Goal: Information Seeking & Learning: Learn about a topic

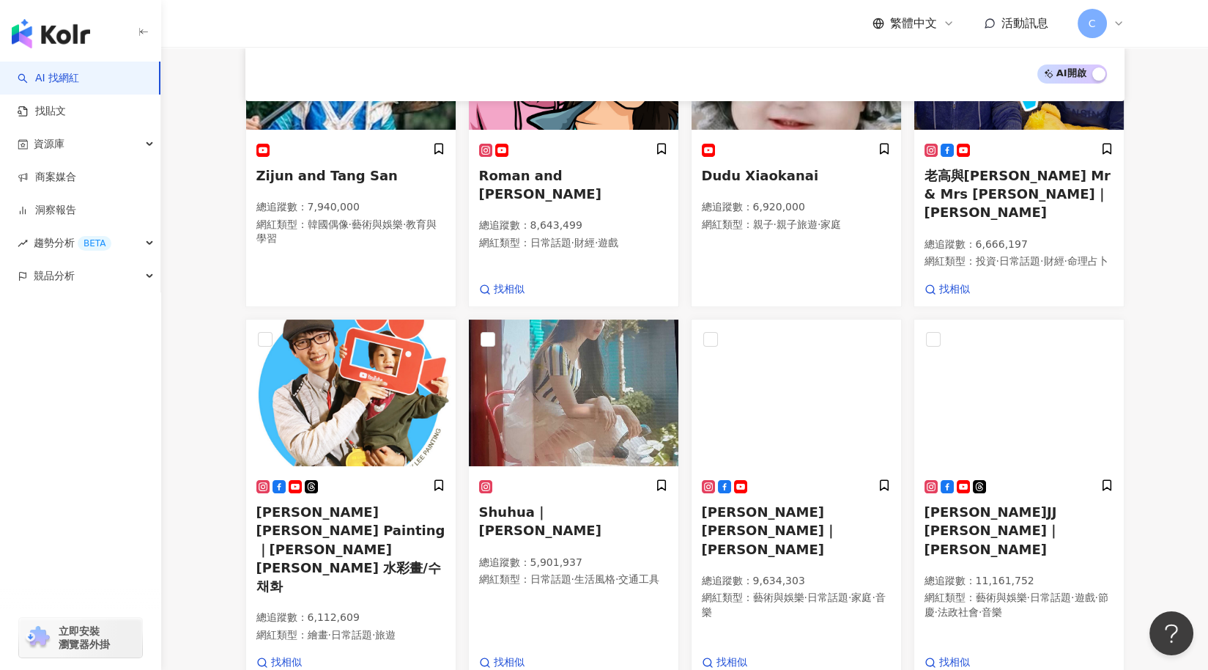
scroll to position [636, 0]
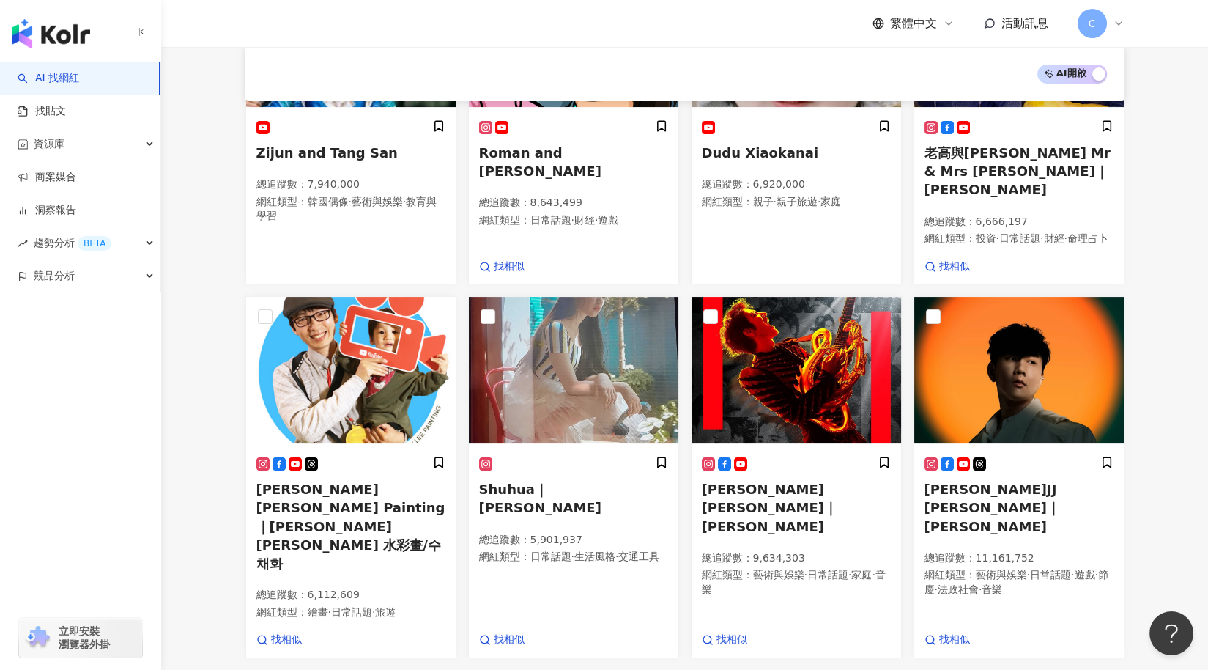
drag, startPoint x: 194, startPoint y: 76, endPoint x: 204, endPoint y: 75, distance: 10.4
click at [198, 75] on main "不分平台 *** 台灣 搜尋 ea2e0d93-b36d-4274-aedb-39c493e58254 c4bc78c7-fd2a-4dc9-862d-4a5…" at bounding box center [684, 221] width 1047 height 1621
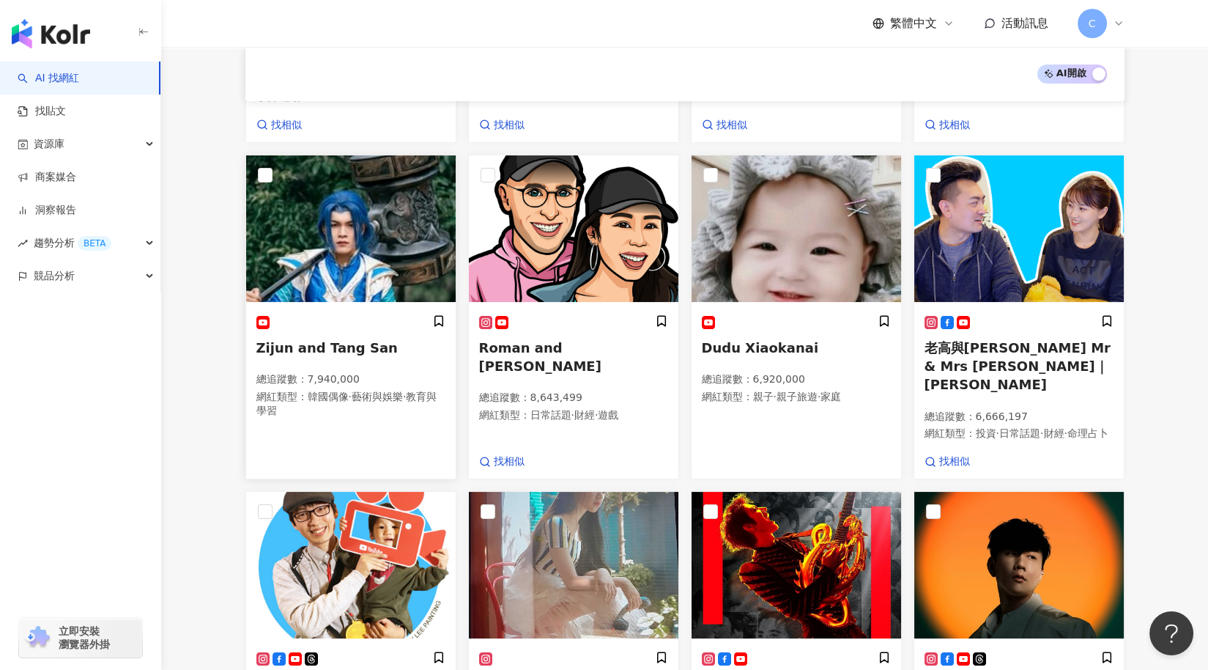
scroll to position [0, 0]
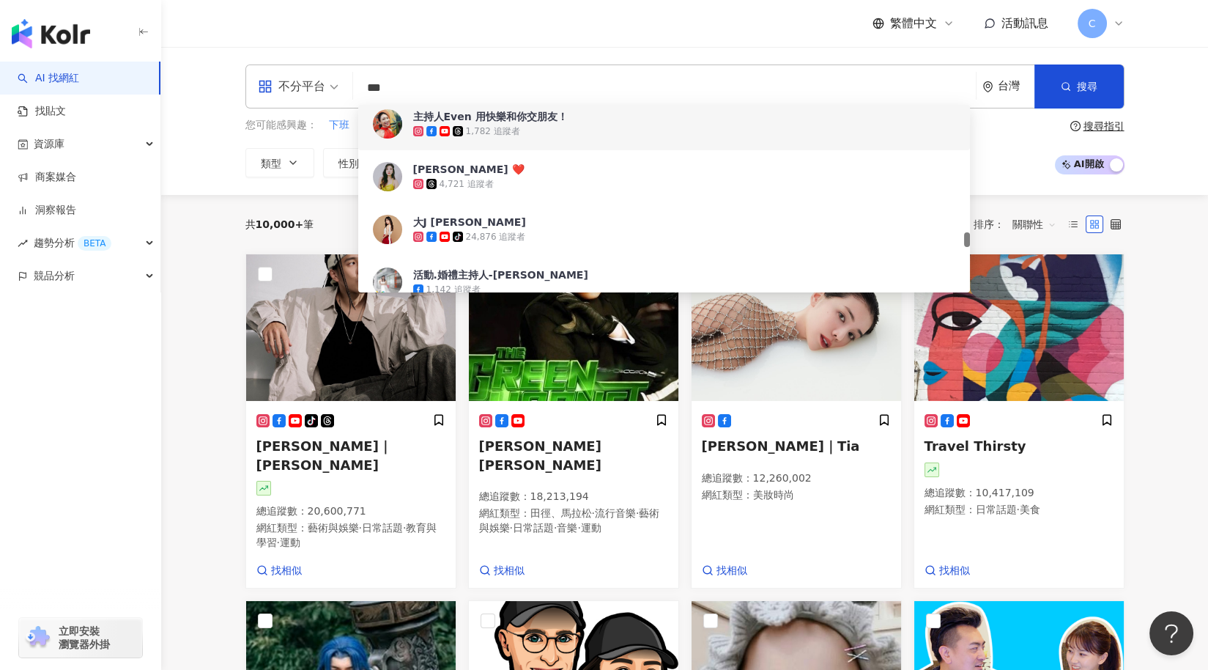
drag, startPoint x: 431, startPoint y: 97, endPoint x: 316, endPoint y: 84, distance: 115.7
click at [316, 84] on div "不分平台 *** 台灣 搜尋 ea2e0d93-b36d-4274-aedb-39c493e58254 c4bc78c7-fd2a-4dc9-862d-4a5…" at bounding box center [684, 86] width 879 height 44
click at [316, 84] on div "不分平台" at bounding box center [291, 86] width 67 height 23
type input "*"
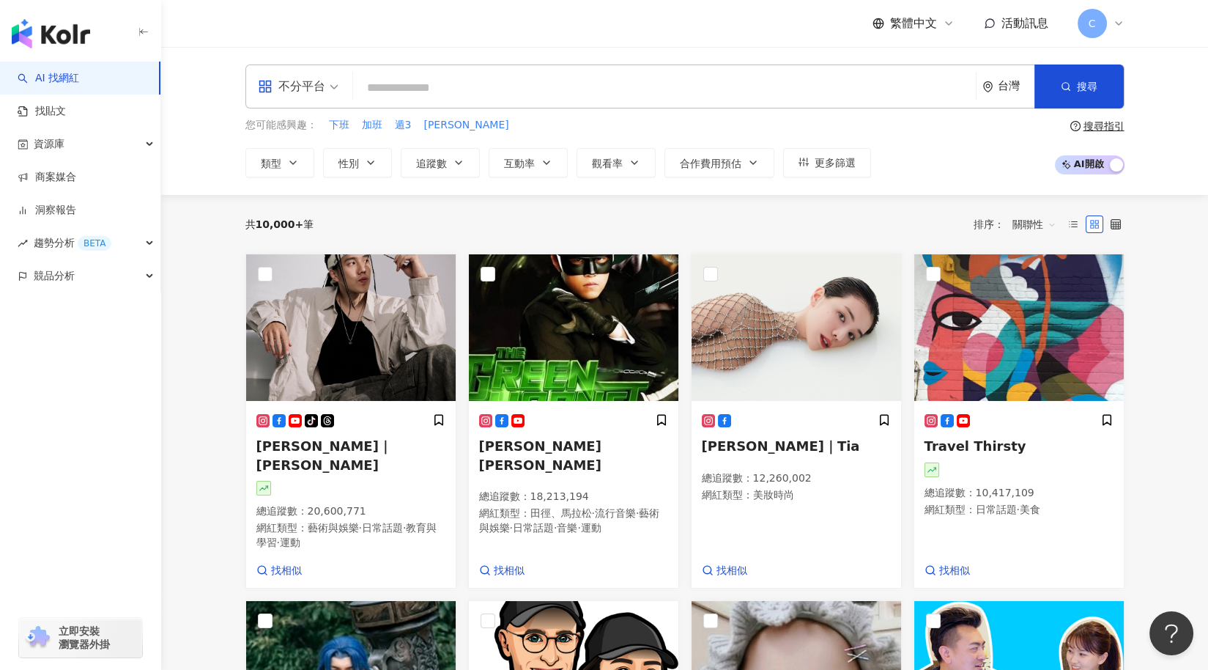
click at [453, 85] on input "search" at bounding box center [664, 88] width 611 height 28
type input "*"
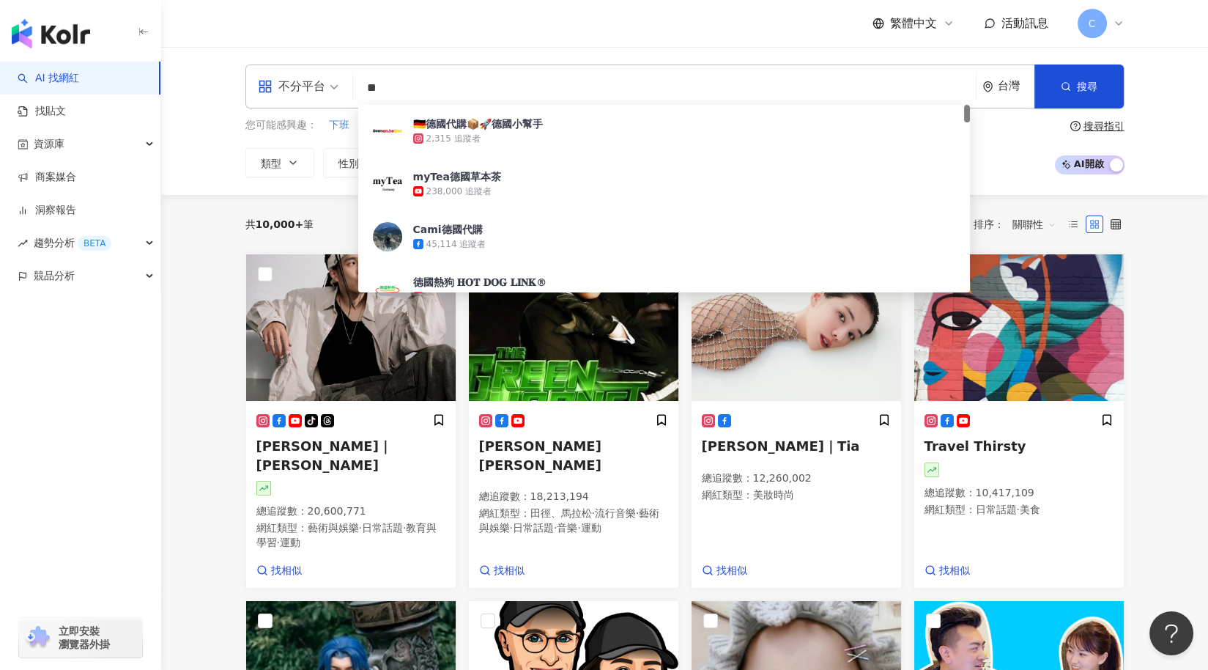
type input "*"
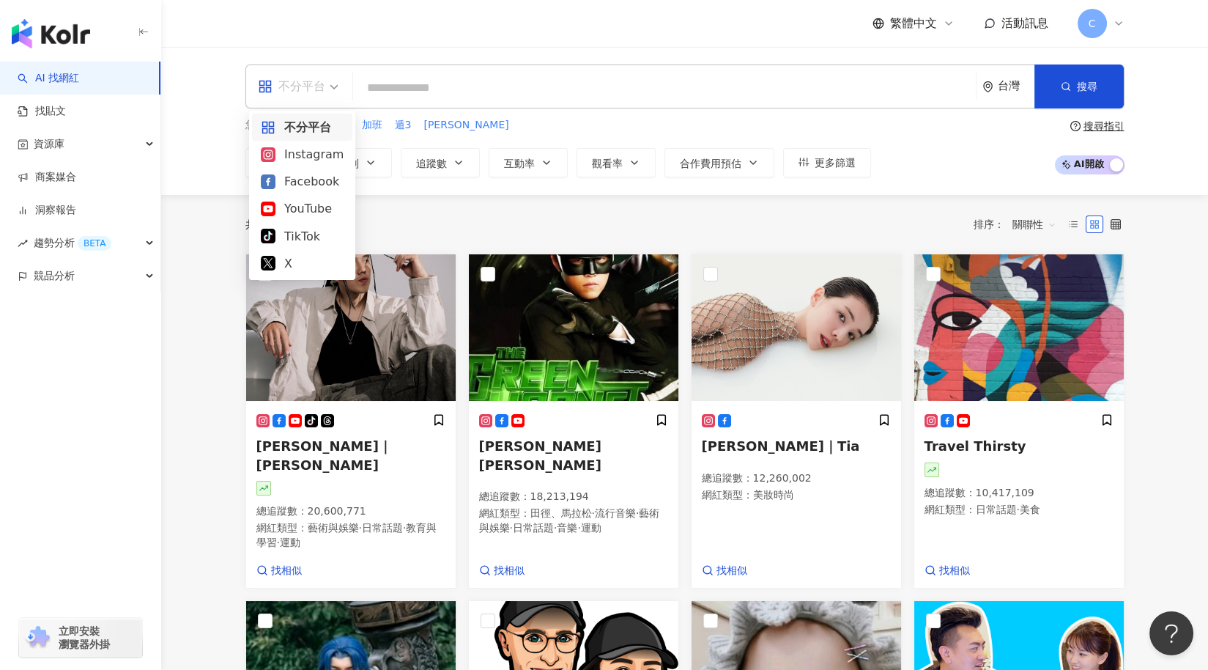
click at [316, 95] on div "不分平台" at bounding box center [291, 86] width 67 height 23
click at [322, 89] on div "不分平台" at bounding box center [291, 86] width 67 height 23
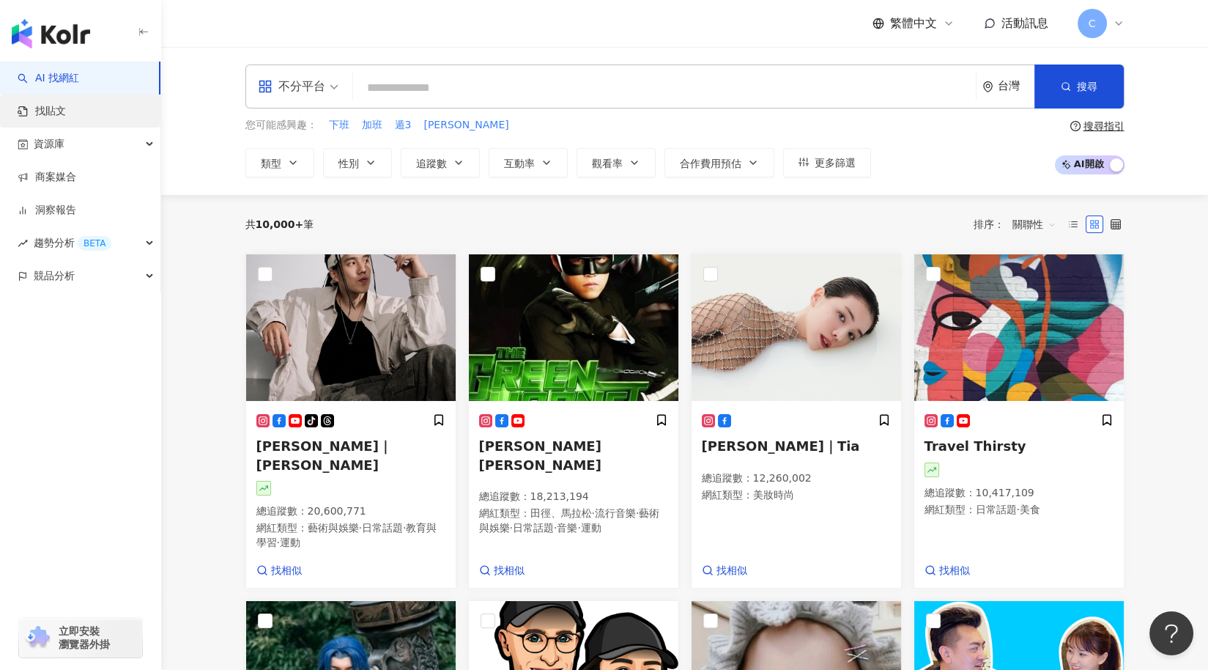
click at [66, 104] on link "找貼文" at bounding box center [42, 111] width 48 height 15
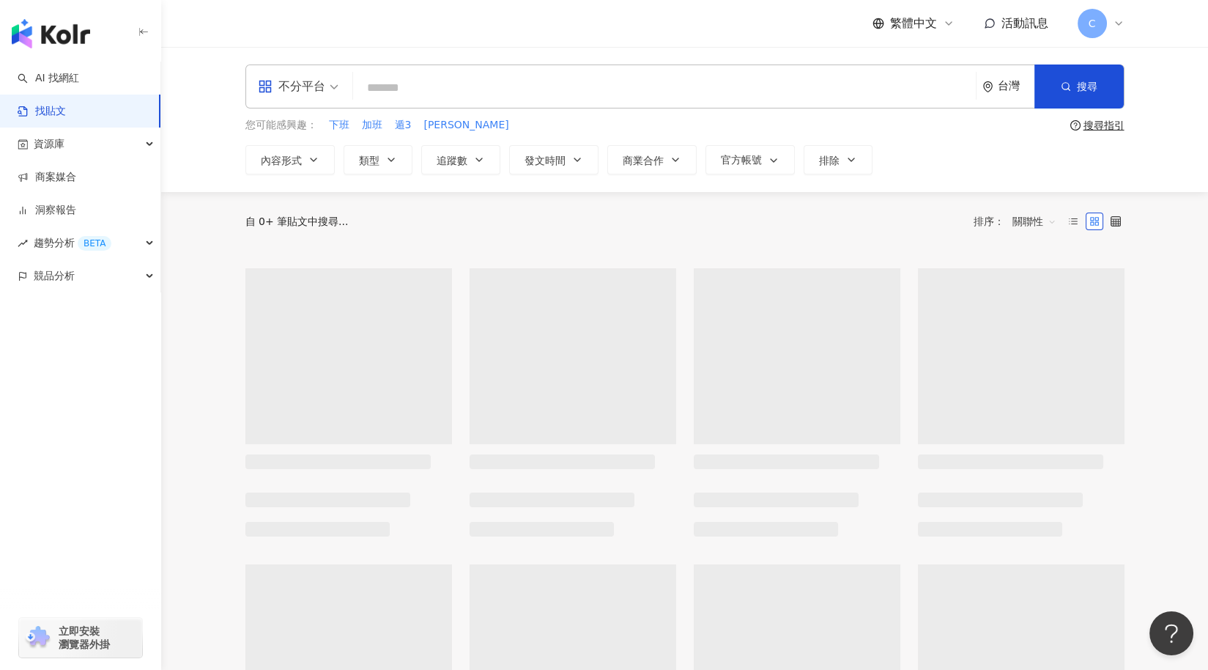
click at [407, 97] on input "search" at bounding box center [664, 88] width 611 height 32
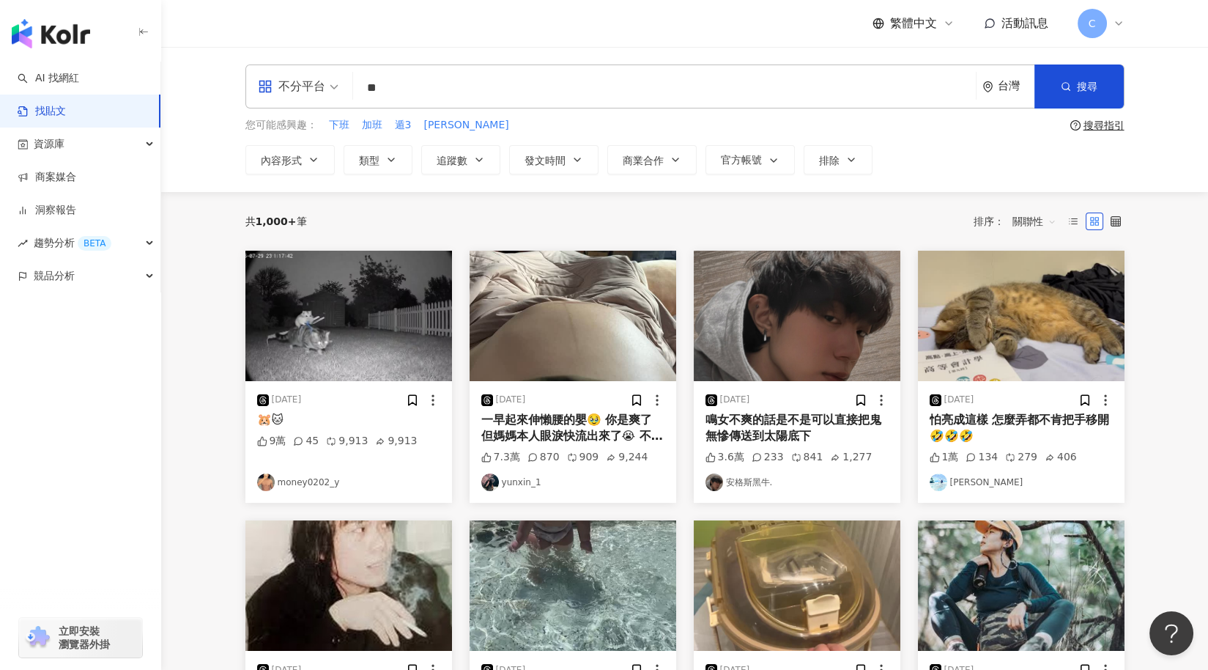
click at [321, 89] on div "不分平台" at bounding box center [291, 86] width 67 height 23
type input "**"
click at [333, 155] on div "Instagram" at bounding box center [302, 154] width 83 height 18
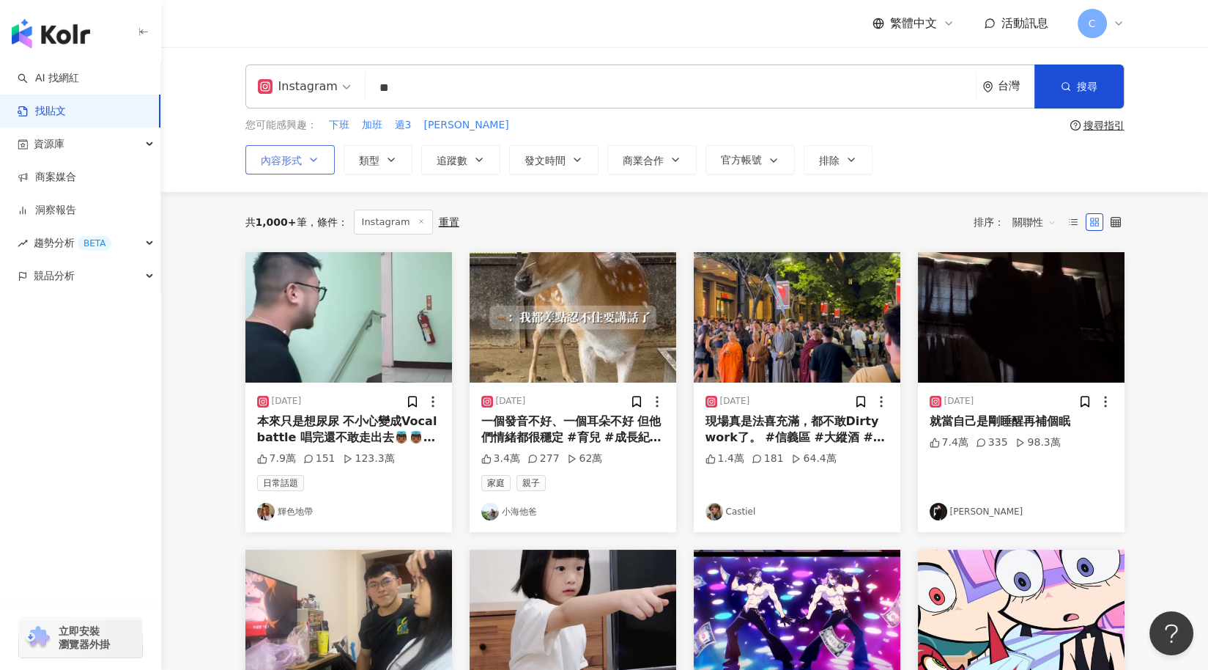
click at [316, 164] on button "內容形式" at bounding box center [289, 159] width 89 height 29
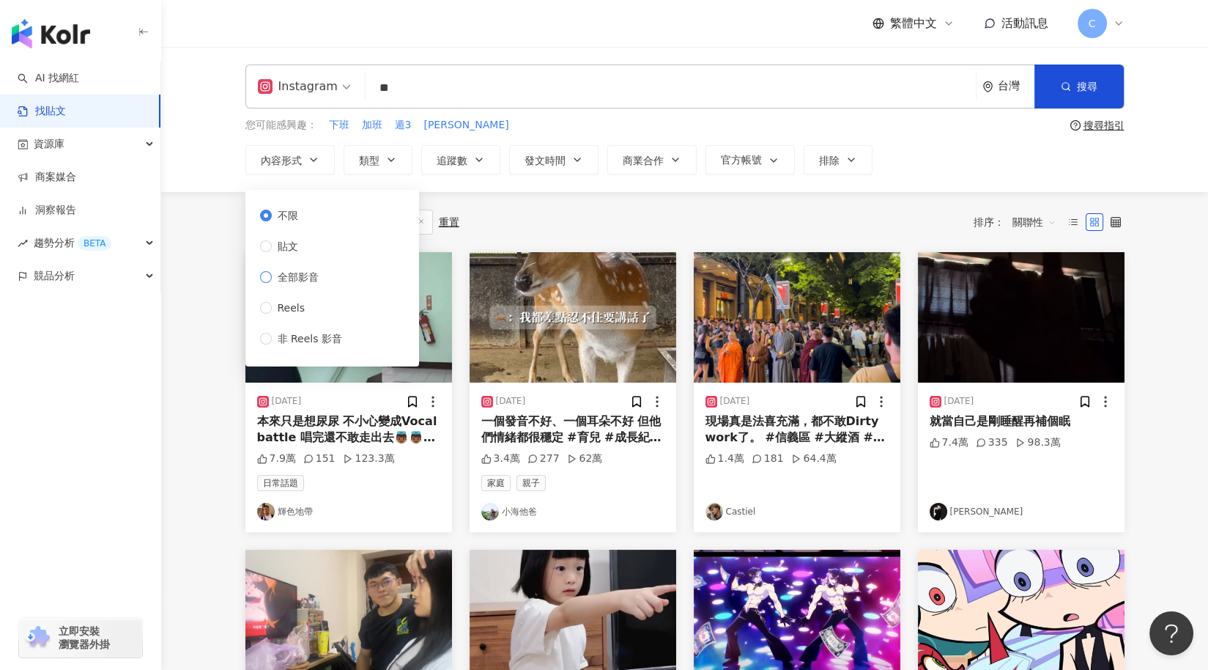
click at [343, 279] on label "全部影音" at bounding box center [304, 277] width 88 height 16
click at [195, 154] on div "Instagram ** 台灣 搜尋 您可能感興趣： 下班 加班 遁3 朱紫 搜尋指引 內容形式 類型 追蹤數 發文時間 商業合作 官方帳號 排除 不限 貼文…" at bounding box center [684, 119] width 1047 height 145
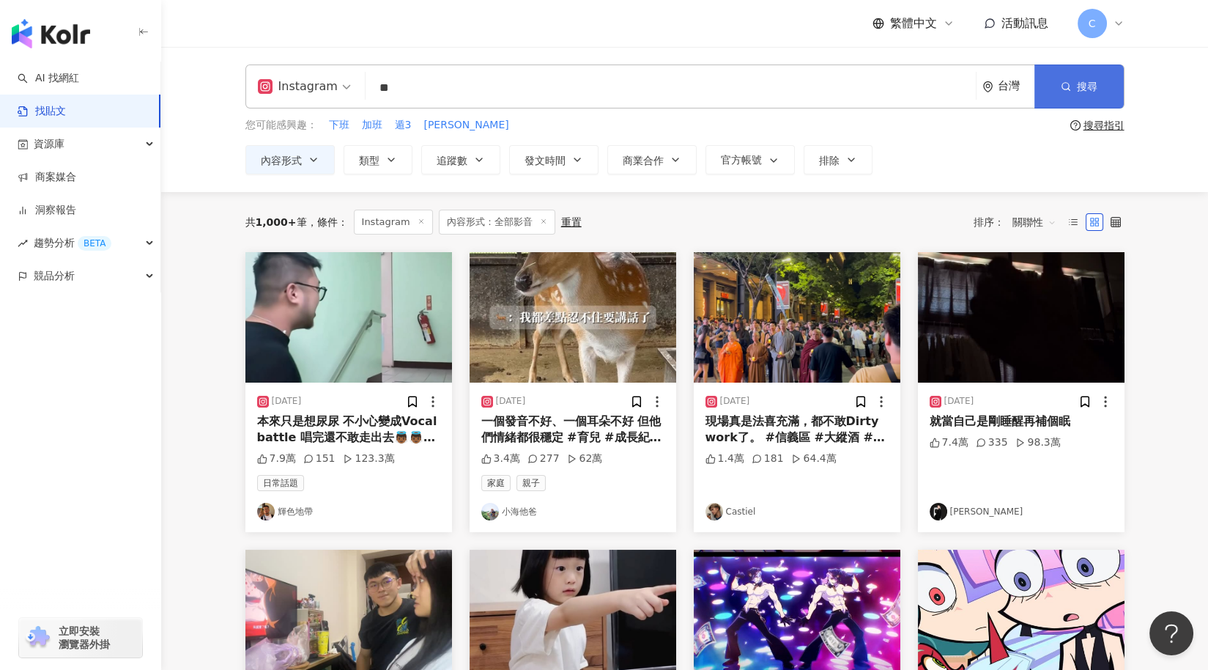
click at [1097, 88] on button "搜尋" at bounding box center [1078, 86] width 89 height 44
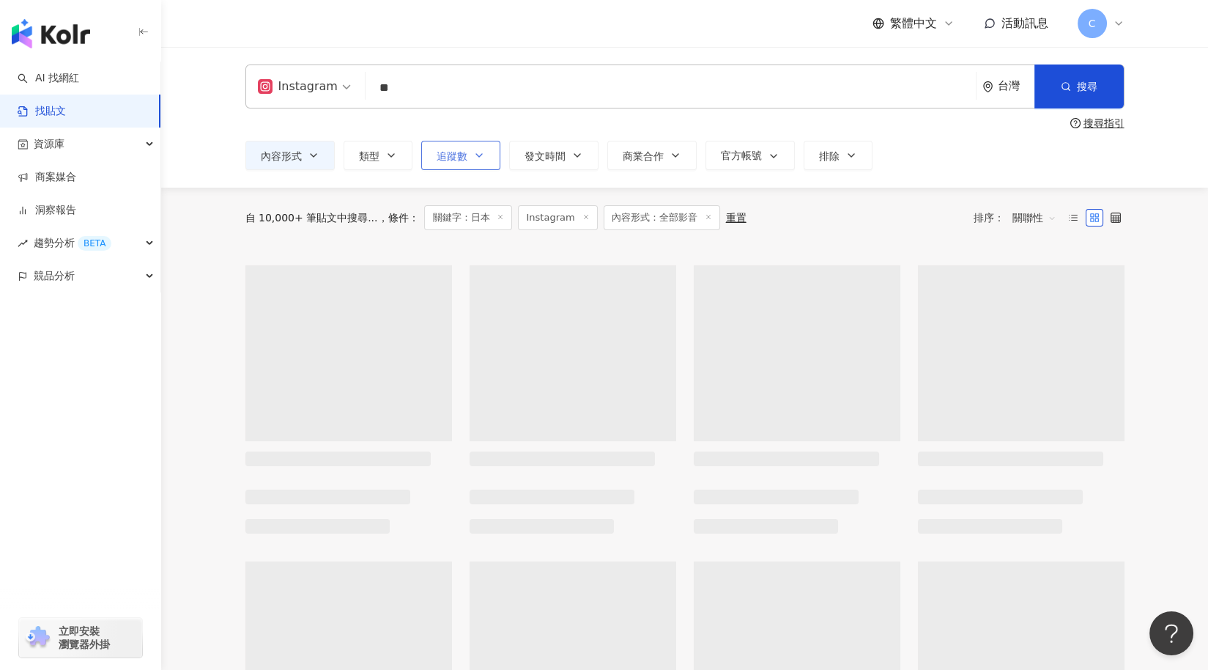
click at [448, 156] on span "追蹤數" at bounding box center [452, 156] width 31 height 12
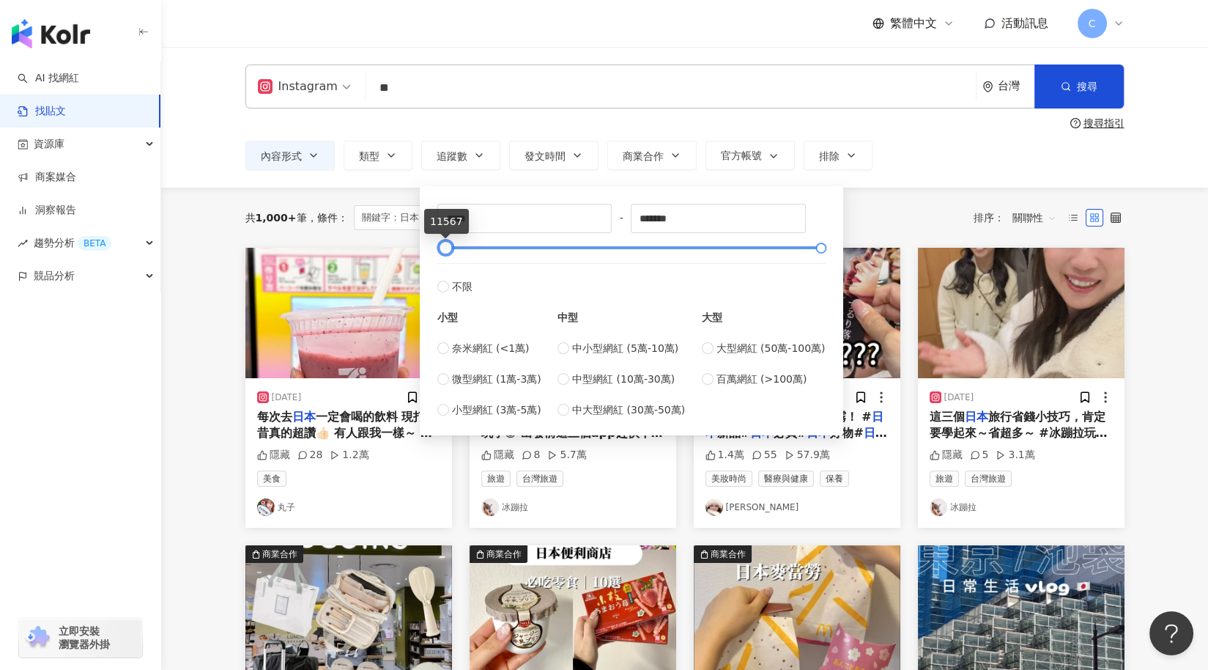
click at [447, 249] on div at bounding box center [445, 248] width 8 height 8
click at [497, 382] on span "微型網紅 (1萬-3萬)" at bounding box center [496, 379] width 89 height 16
type input "*****"
type input "******"
drag, startPoint x: 456, startPoint y: 248, endPoint x: 483, endPoint y: 249, distance: 27.9
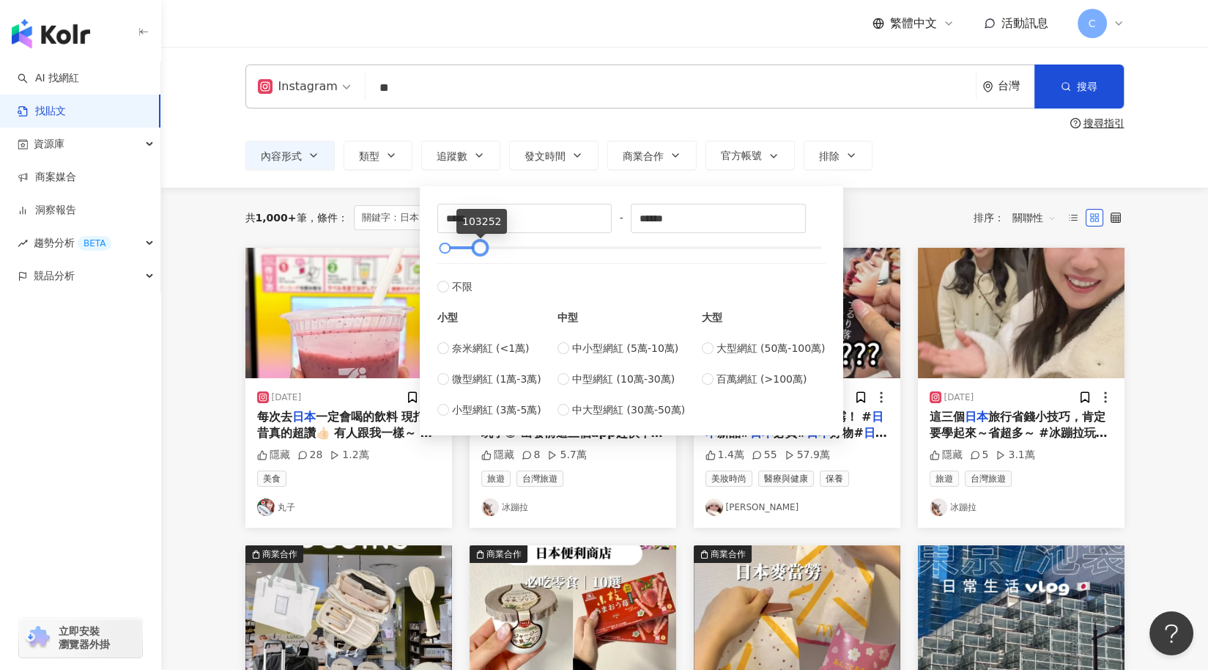
click at [483, 249] on div at bounding box center [480, 248] width 8 height 8
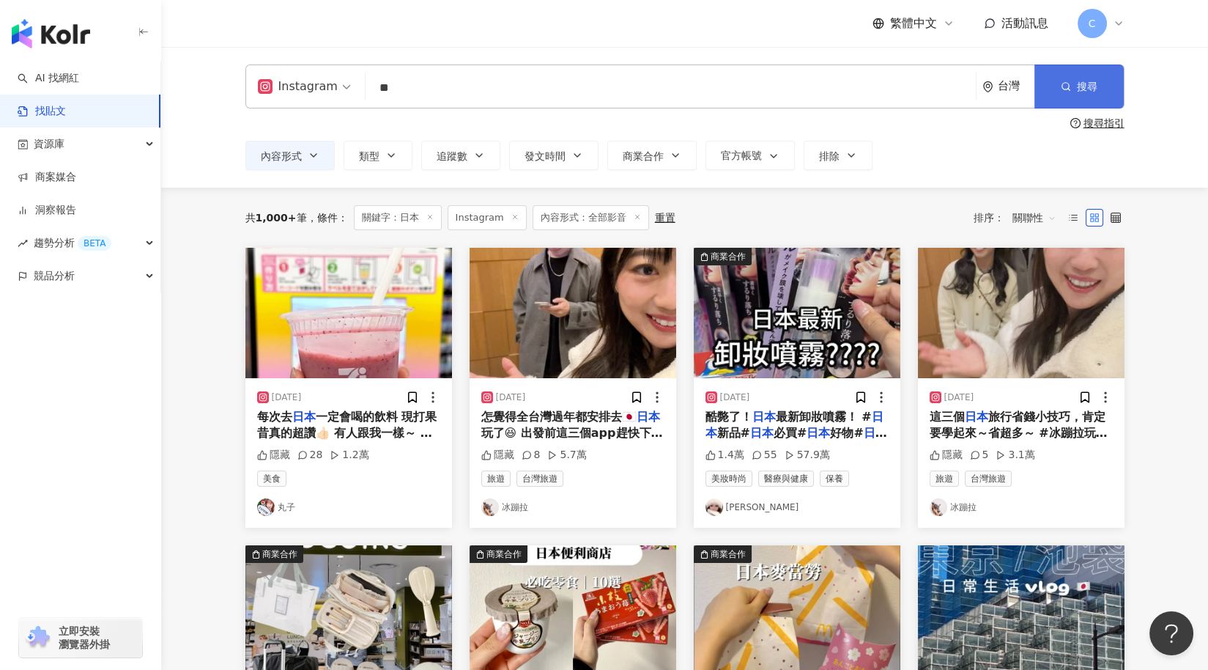
click at [1082, 71] on button "搜尋" at bounding box center [1078, 86] width 89 height 44
click at [672, 155] on icon "button" at bounding box center [675, 155] width 6 height 3
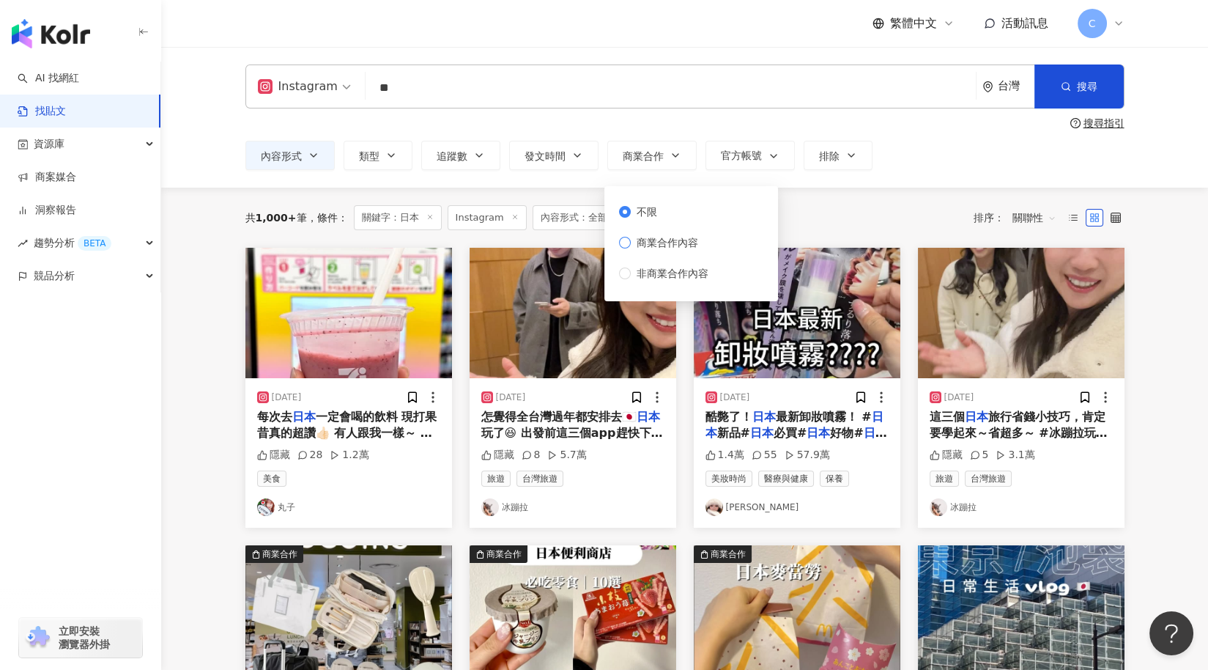
click at [679, 238] on span "商業合作內容" at bounding box center [667, 242] width 73 height 16
click at [1060, 87] on button "搜尋" at bounding box center [1078, 86] width 89 height 44
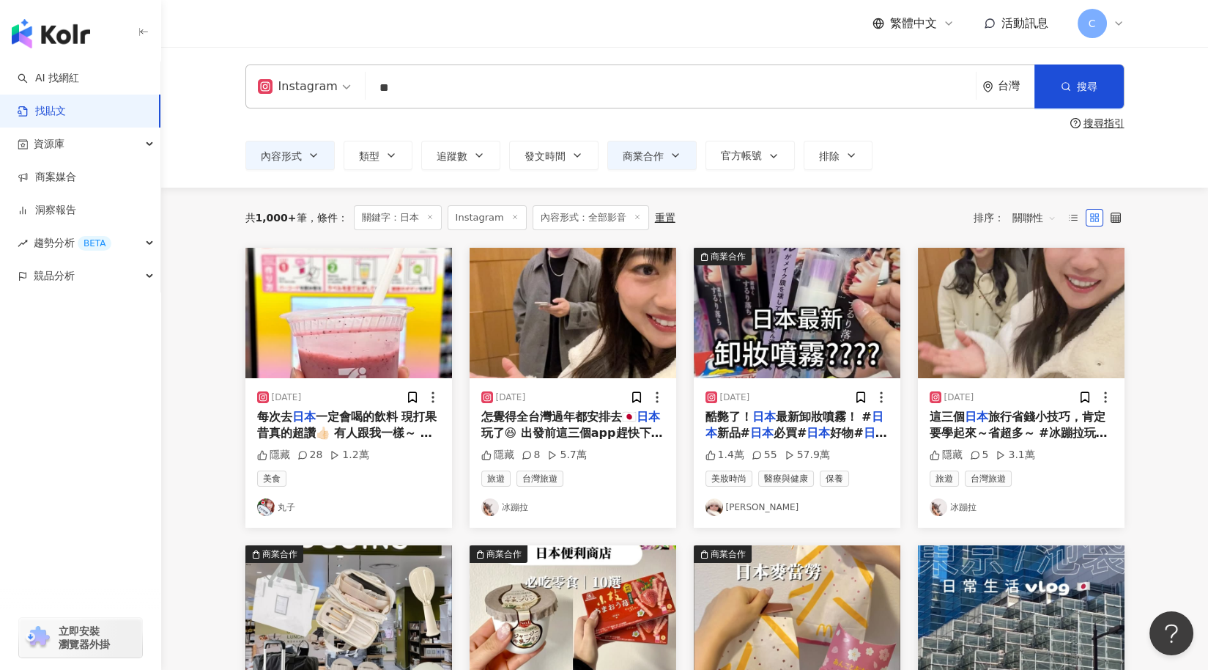
click at [609, 346] on img at bounding box center [573, 313] width 207 height 130
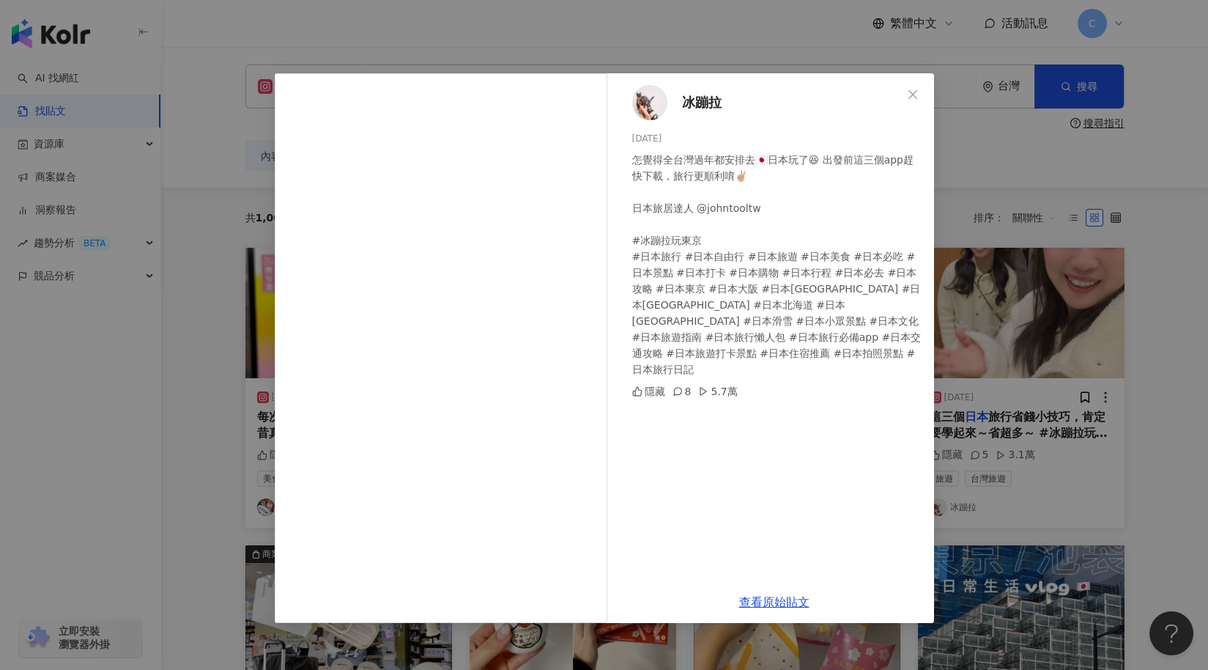
click at [795, 326] on div "怎覺得全台灣過年都安排去🇯🇵日本玩了😆 出發前這三個app趕快下載，旅行更順利唷✌🏼 日本旅居達人 @johntooltw #冰蹦拉玩東京 #日本旅行 #日本…" at bounding box center [777, 265] width 290 height 226
click at [782, 603] on link "查看原始貼文" at bounding box center [774, 602] width 70 height 14
click at [1082, 442] on div "冰蹦拉 2025/1/26 怎覺得全台灣過年都安排去🇯🇵日本玩了😆 出發前這三個app趕快下載，旅行更順利唷✌🏼 日本旅居達人 @johntooltw #冰蹦…" at bounding box center [604, 335] width 1208 height 670
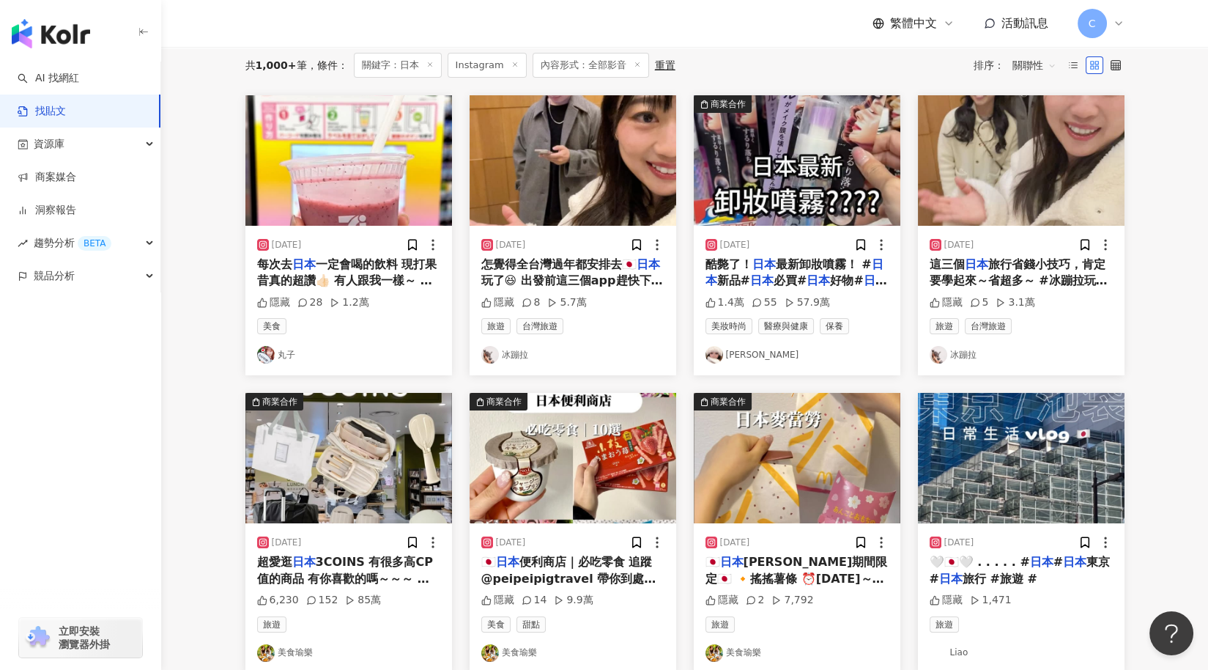
scroll to position [201, 0]
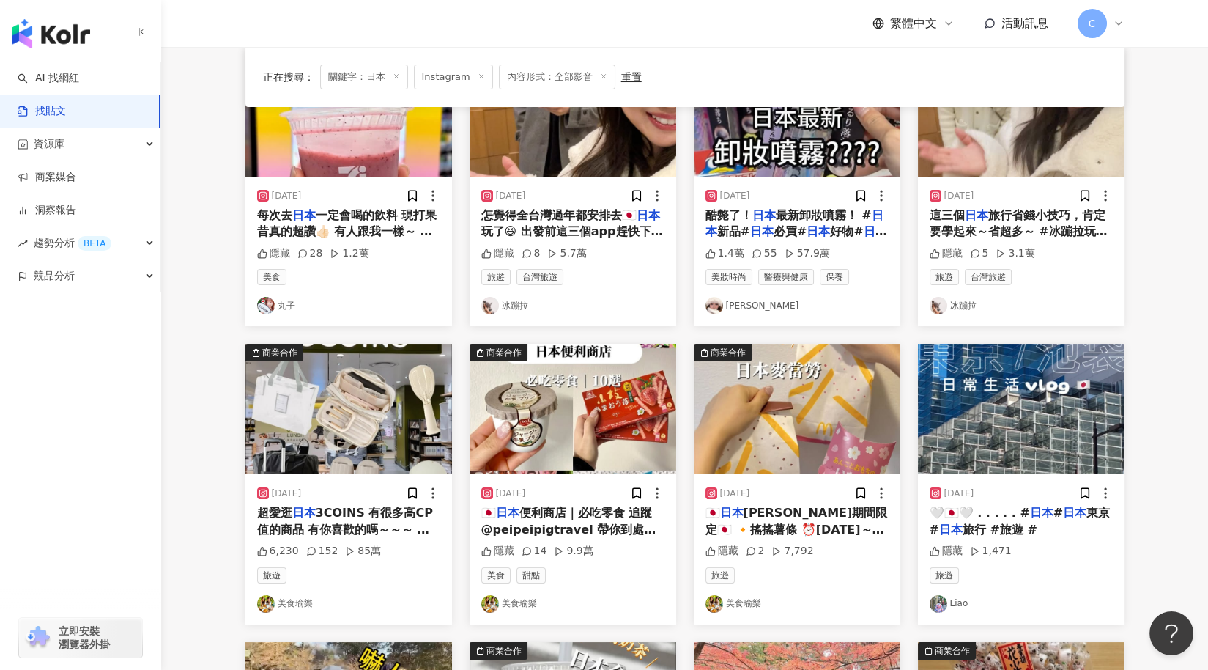
click at [278, 303] on link "丸子" at bounding box center [348, 306] width 183 height 18
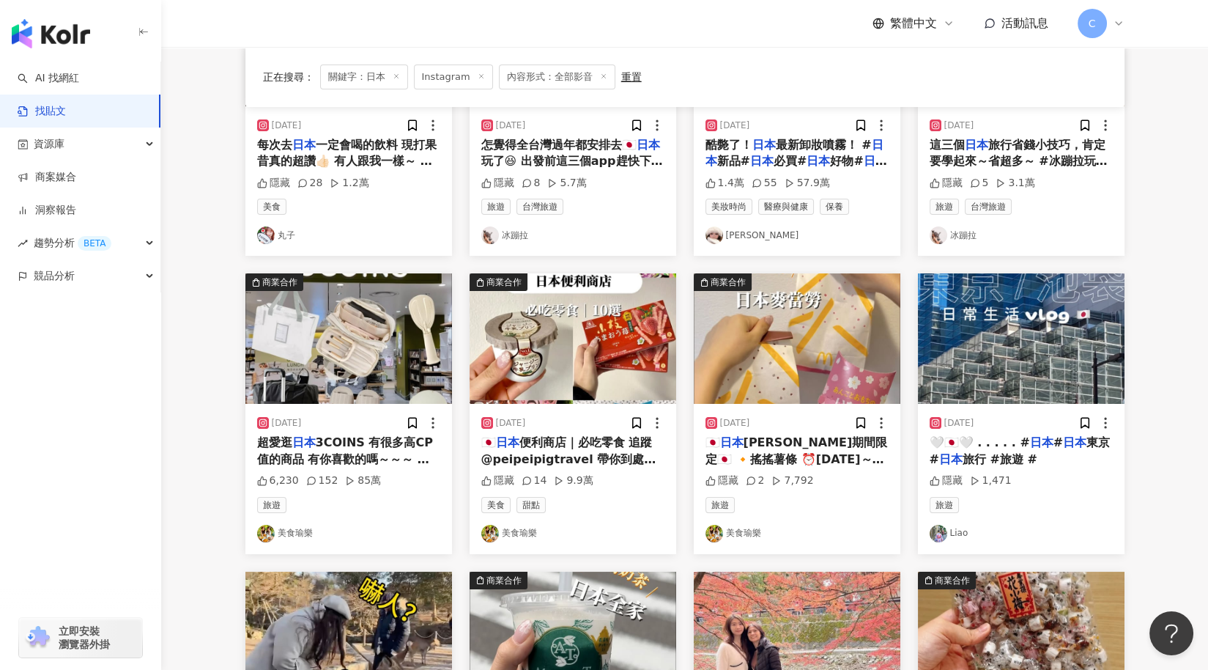
scroll to position [372, 0]
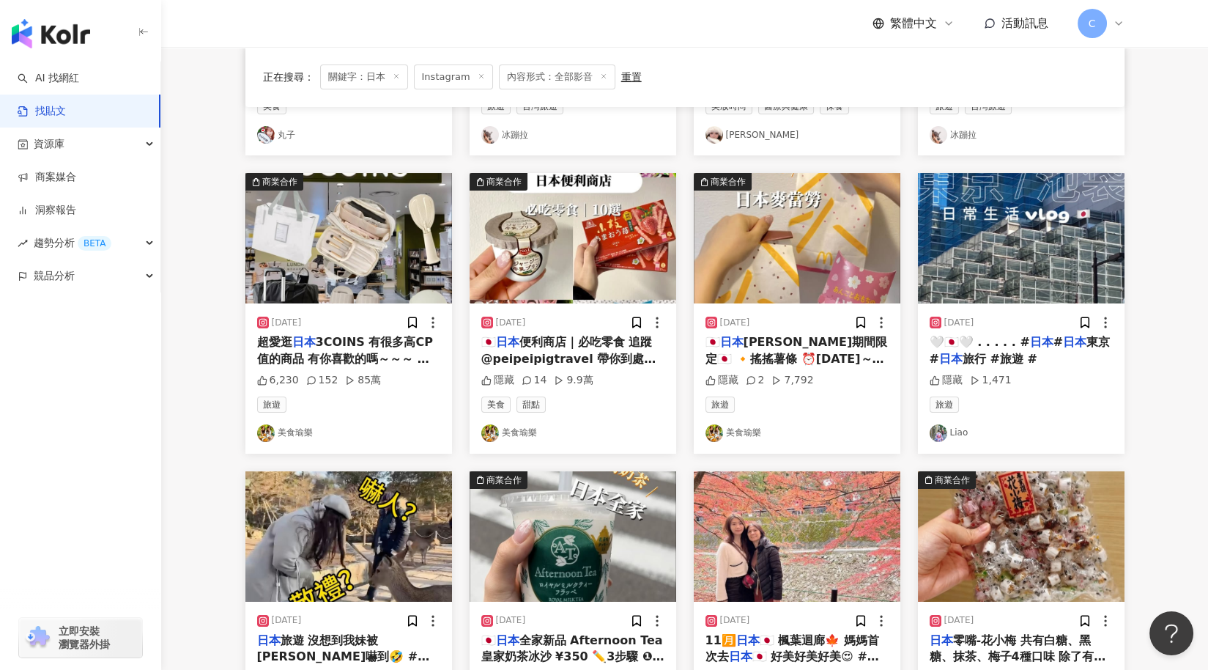
click at [1015, 424] on link "Liao" at bounding box center [1021, 433] width 183 height 18
click at [1063, 341] on mark "日本" at bounding box center [1074, 342] width 23 height 14
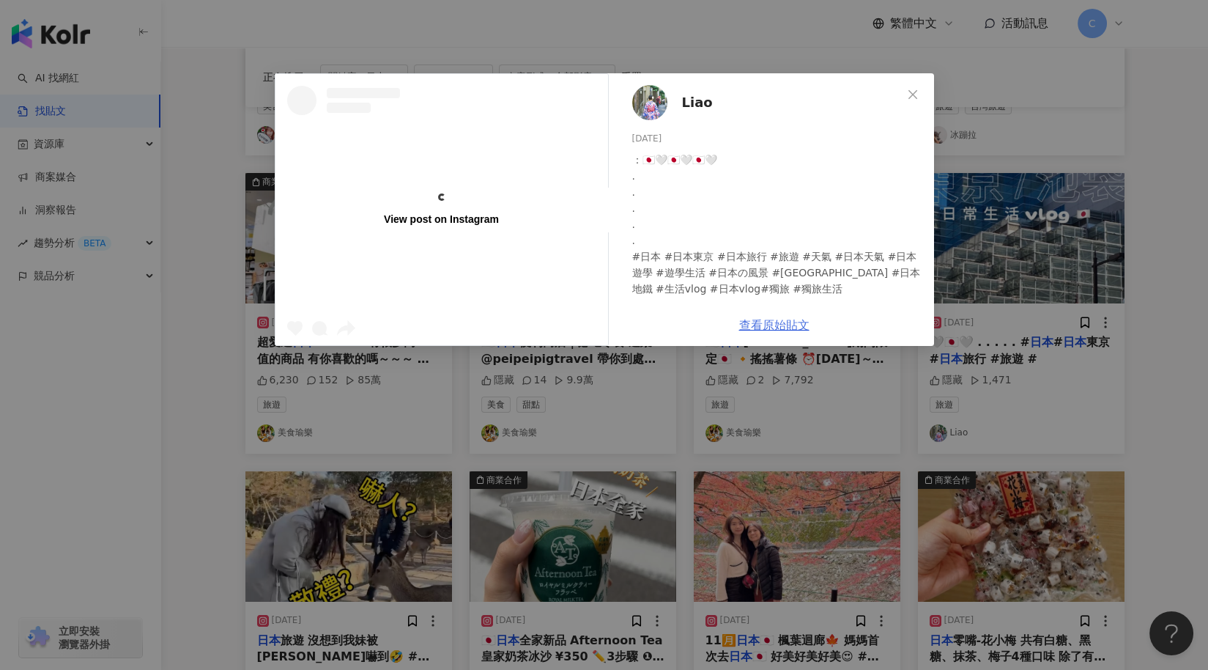
click at [758, 328] on link "查看原始貼文" at bounding box center [774, 325] width 70 height 14
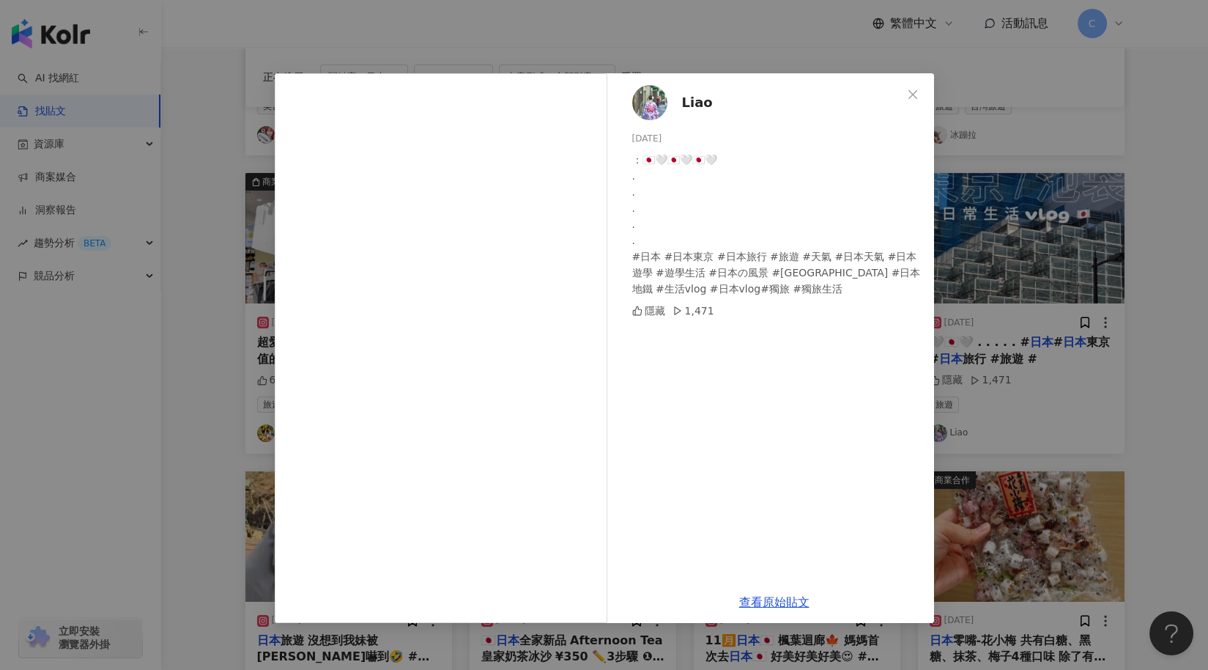
click at [1160, 321] on div "Liao 2024/8/4 ：🇯🇵🤍🇯🇵🤍🇯🇵🤍 . . . . . #日本 #日本東京 #日本旅行 #旅遊 #天氣 #日本天氣 #日本遊學 #遊學生活 #日…" at bounding box center [604, 335] width 1208 height 670
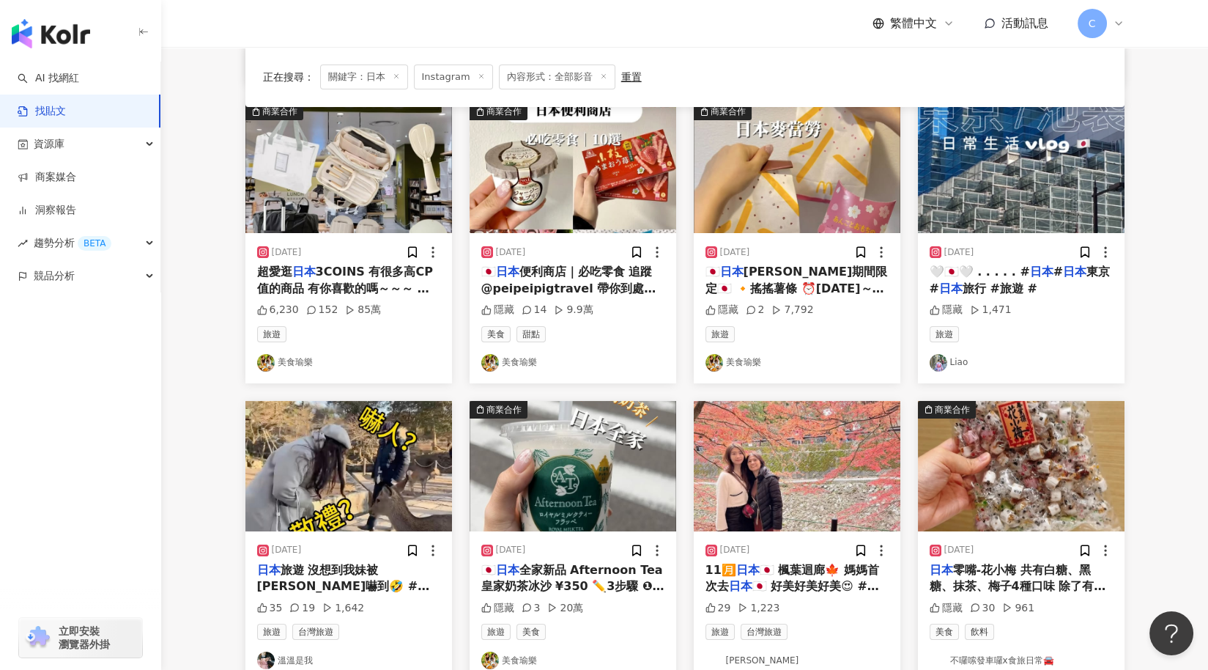
scroll to position [426, 0]
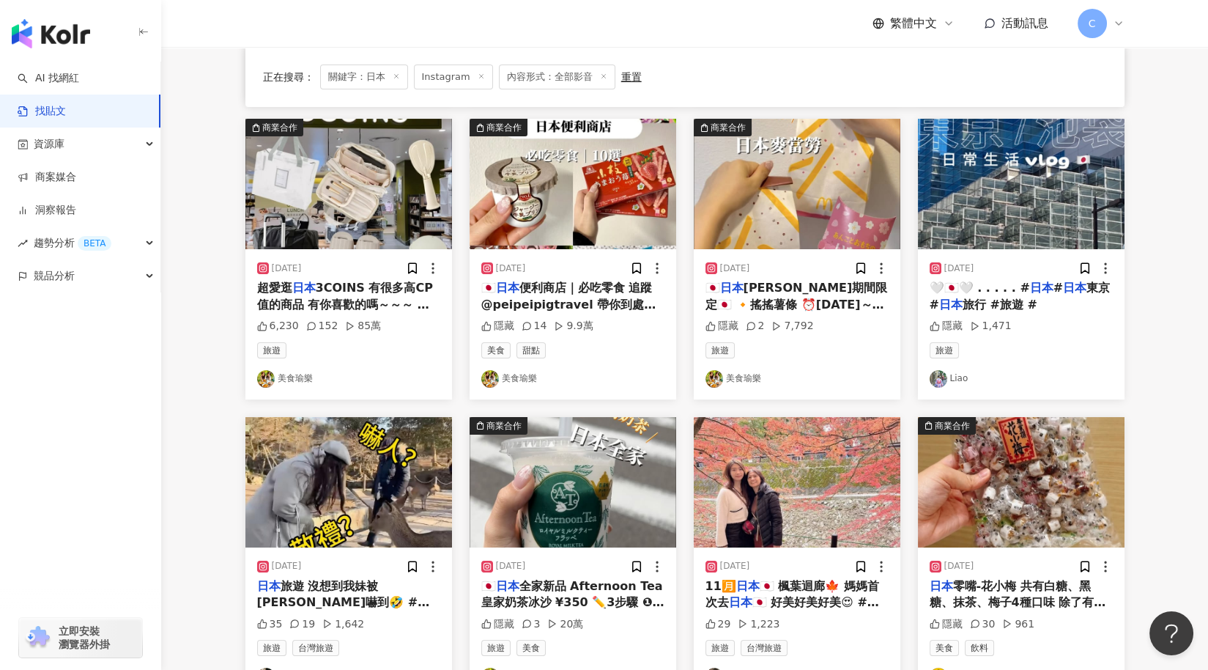
click at [312, 305] on span "3COINS 有很多高CP值的商品 有你喜歡的嗎～～～ 還有什麼推薦的好物呢🛍️ ✏️留言「" at bounding box center [345, 312] width 176 height 63
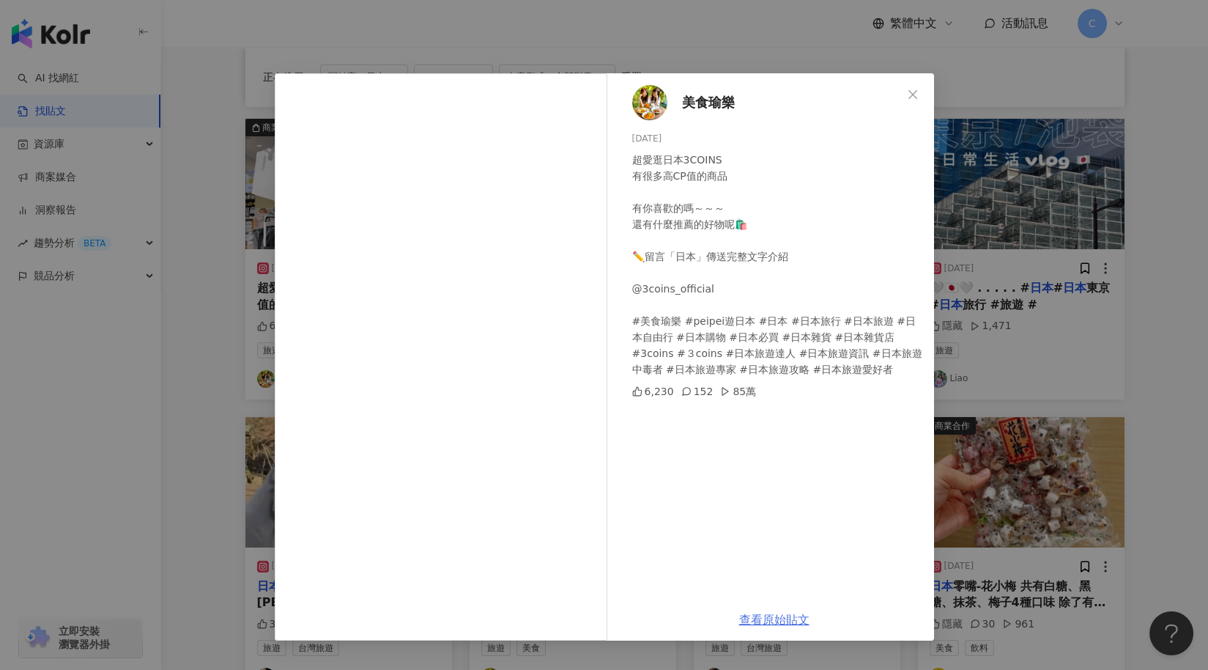
click at [771, 330] on div "超愛逛日本3COINS 有很多高CP值的商品 有你喜歡的嗎～～～ 還有什麼推薦的好物呢🛍️ ✏️留言「日本」傳送完整文字介紹 @3coins_official…" at bounding box center [777, 265] width 290 height 226
click at [774, 630] on div "查看原始貼文" at bounding box center [774, 620] width 319 height 42
click at [776, 616] on link "查看原始貼文" at bounding box center [774, 619] width 70 height 14
click at [1147, 429] on div "美食瑜樂 2025/6/11 超愛逛日本3COINS 有很多高CP值的商品 有你喜歡的嗎～～～ 還有什麼推薦的好物呢🛍️ ✏️留言「日本」傳送完整文字介紹 @…" at bounding box center [604, 335] width 1208 height 670
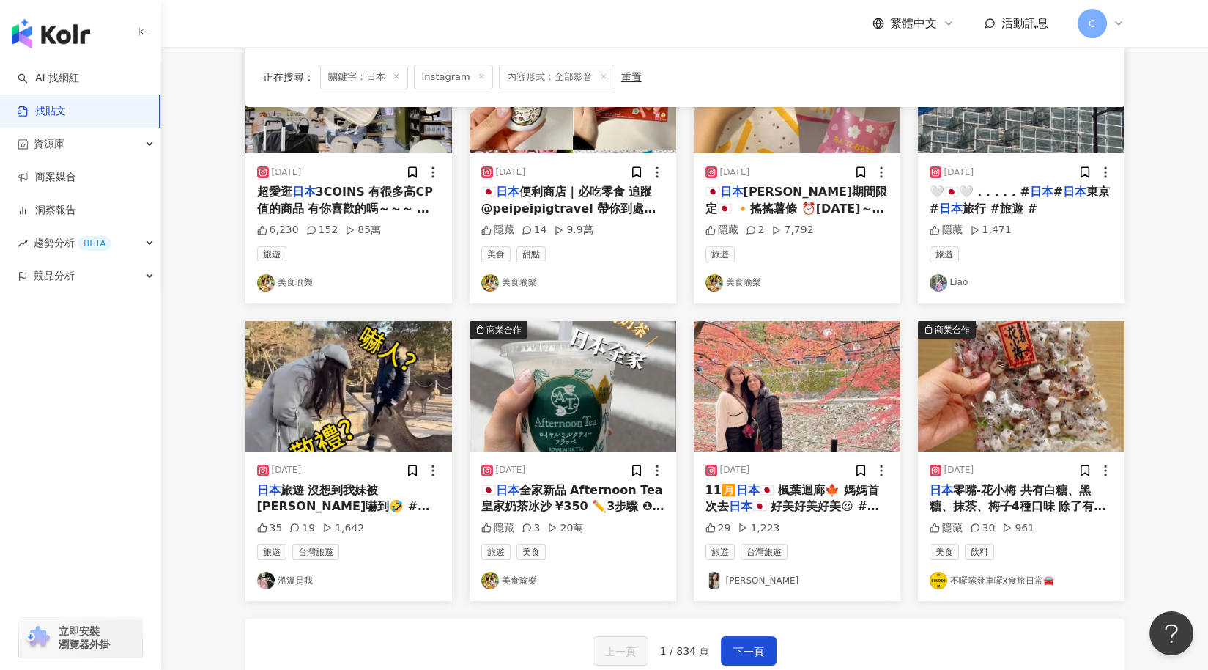
scroll to position [731, 0]
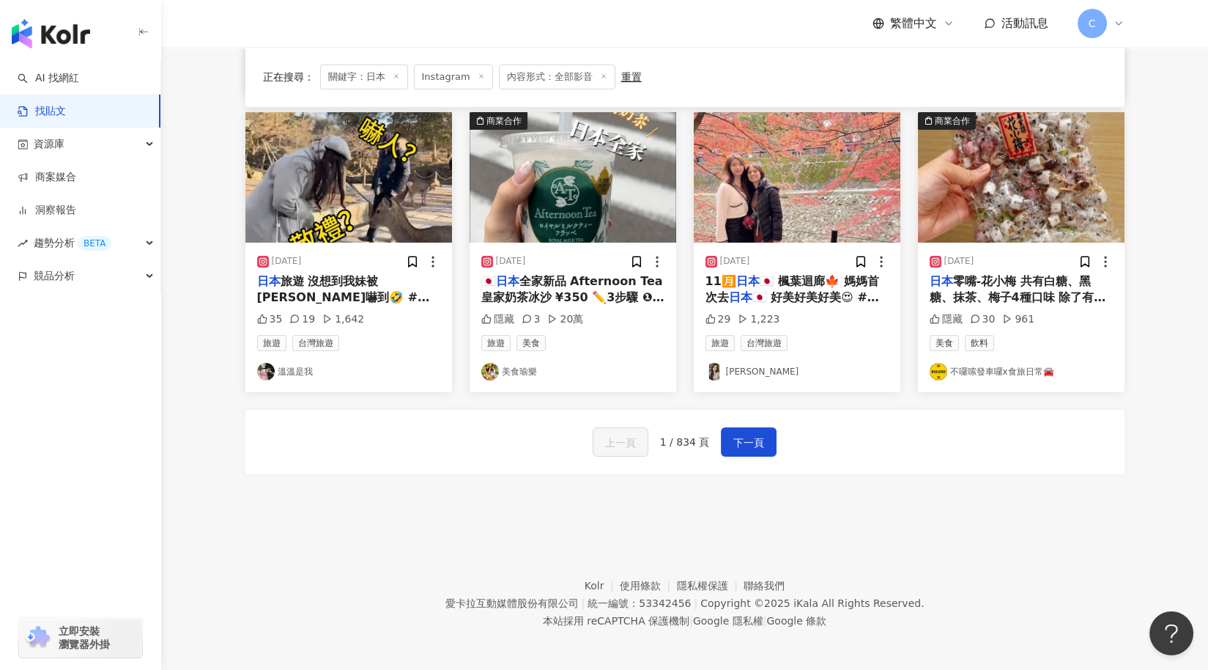
click at [730, 368] on link "溫娜娜" at bounding box center [796, 372] width 183 height 18
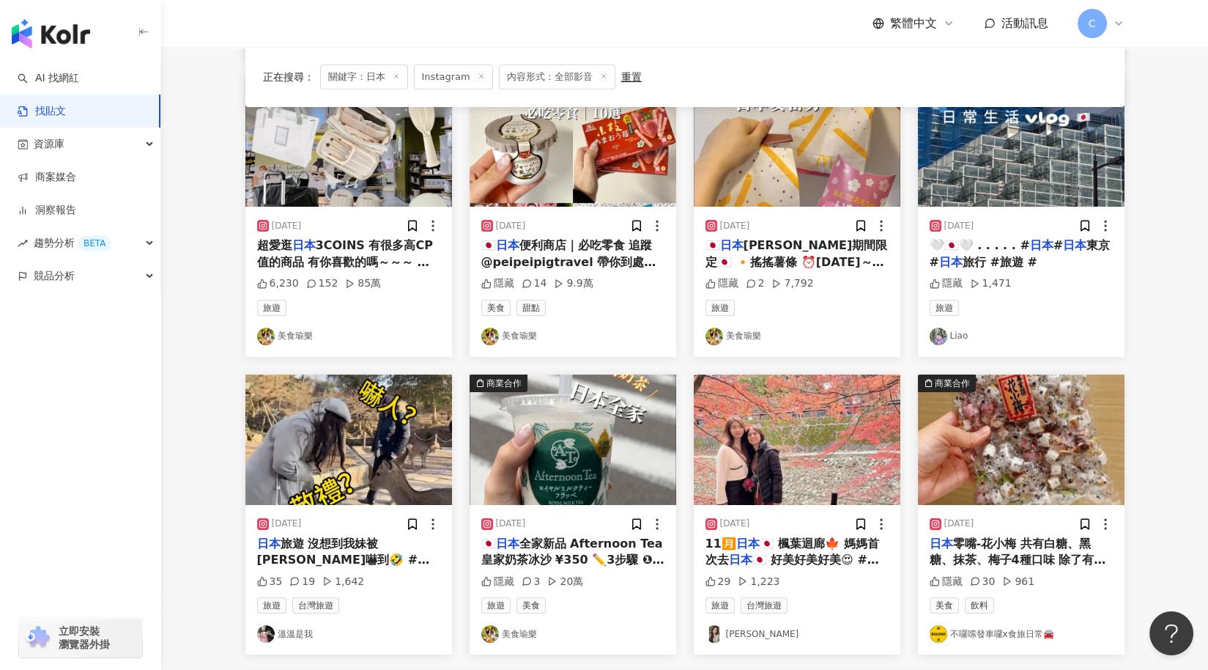
scroll to position [0, 0]
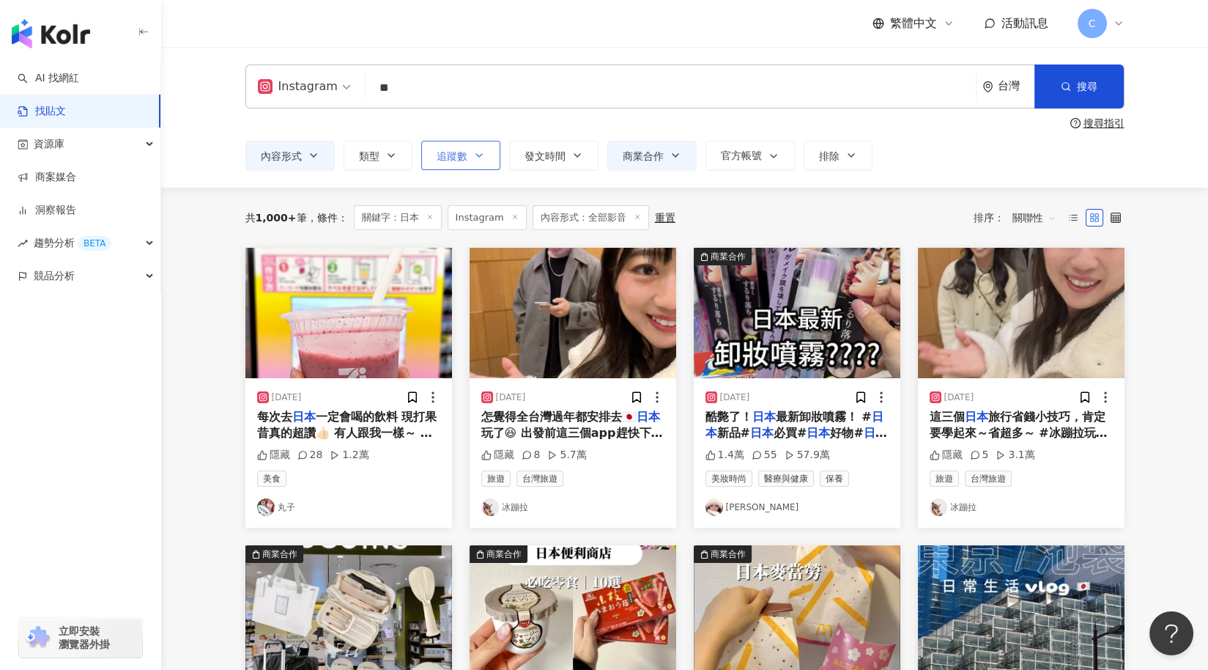
drag, startPoint x: 446, startPoint y: 158, endPoint x: 458, endPoint y: 168, distance: 15.6
click at [446, 158] on span "追蹤數" at bounding box center [452, 156] width 31 height 12
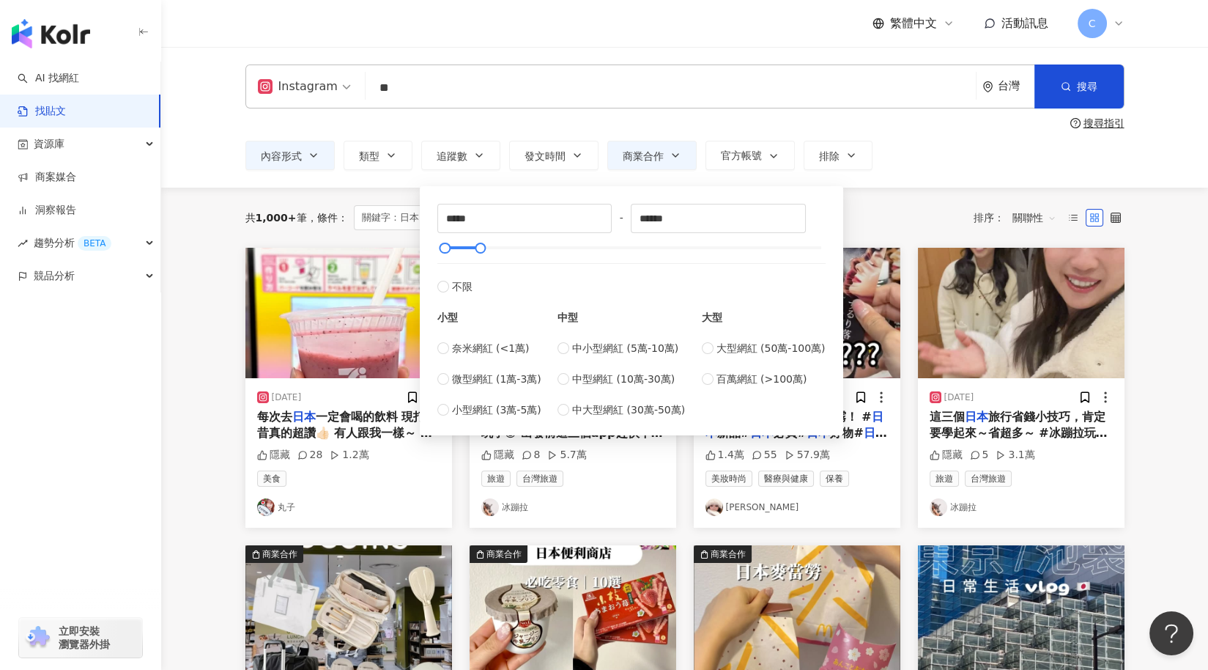
drag, startPoint x: 501, startPoint y: 375, endPoint x: 526, endPoint y: 331, distance: 50.5
click at [501, 373] on span "微型網紅 (1萬-3萬)" at bounding box center [496, 379] width 89 height 16
type input "******"
drag, startPoint x: 481, startPoint y: 249, endPoint x: 514, endPoint y: 252, distance: 33.8
click at [514, 252] on div at bounding box center [511, 248] width 8 height 8
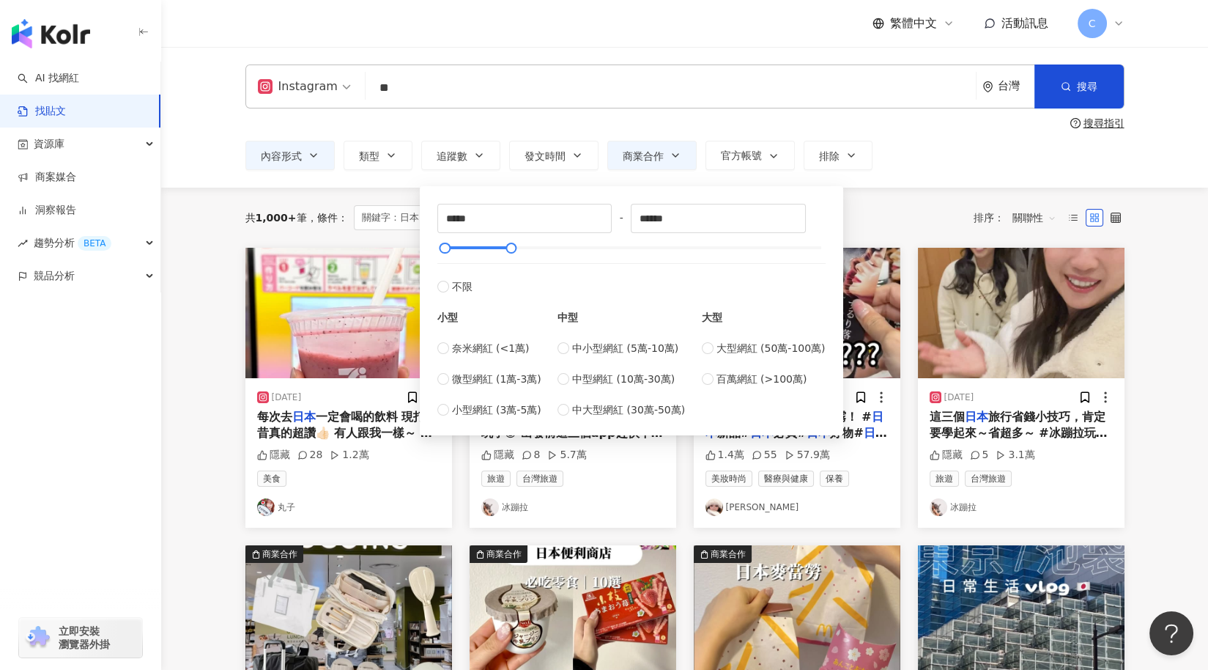
click at [950, 207] on div "共 1,000+ 筆 條件 ： 關鍵字：日本 Instagram 內容形式：全部影音 重置 排序： 關聯性" at bounding box center [684, 217] width 879 height 25
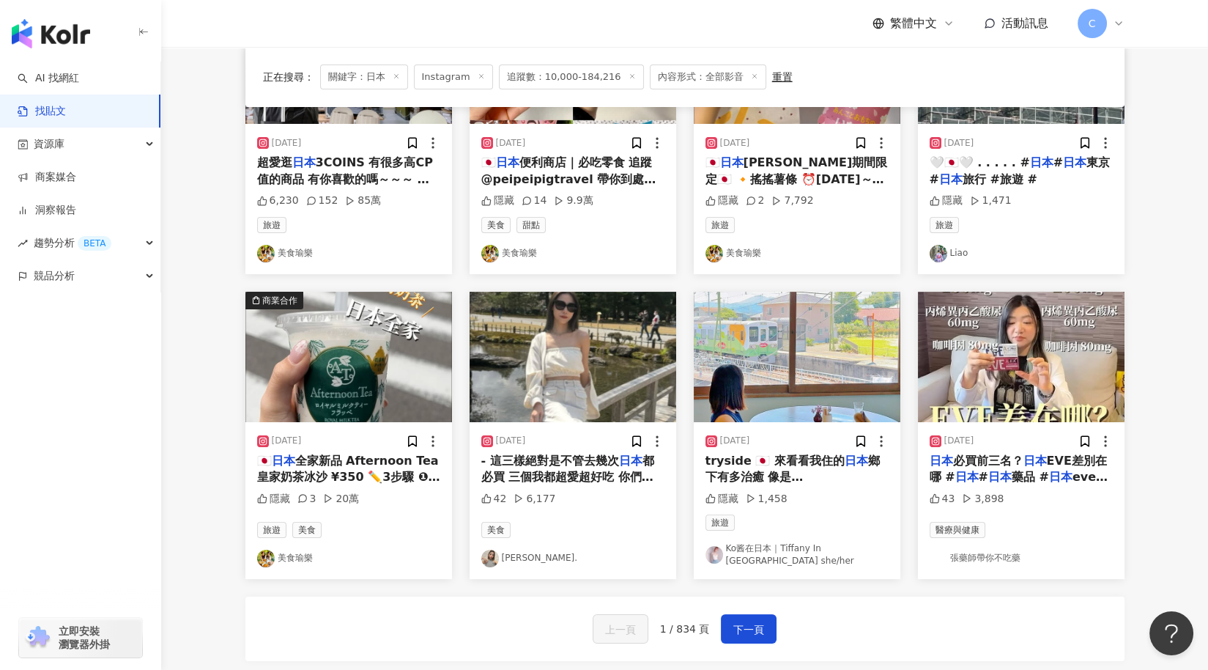
scroll to position [603, 0]
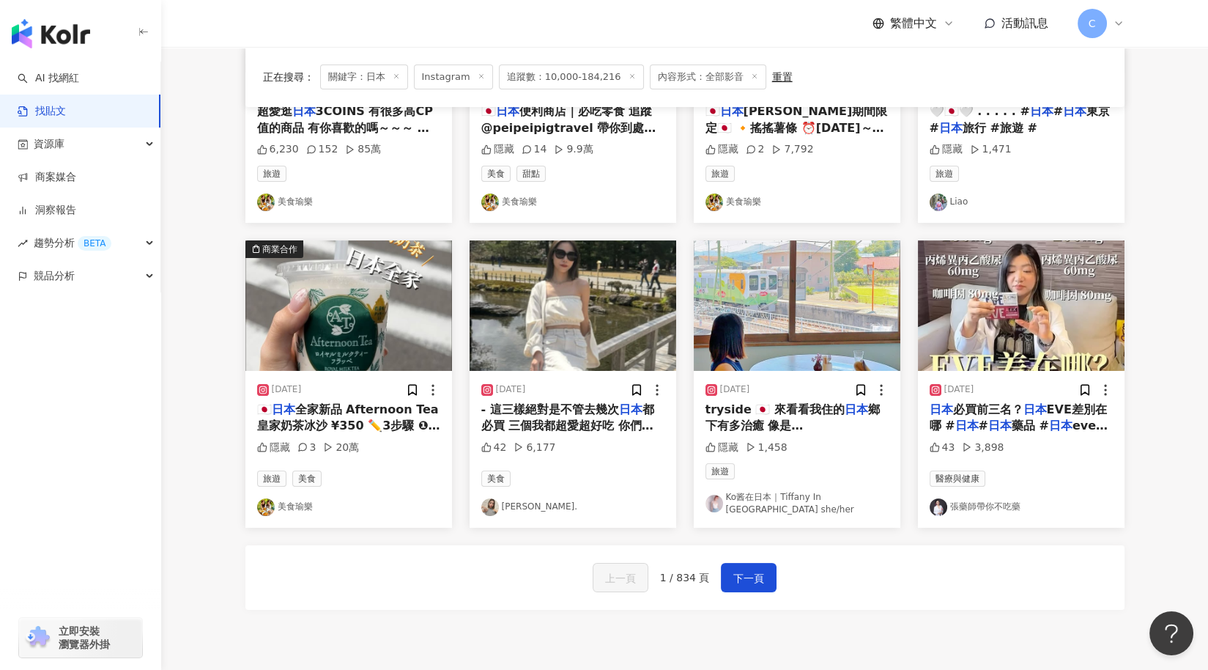
click at [577, 315] on img at bounding box center [573, 305] width 207 height 130
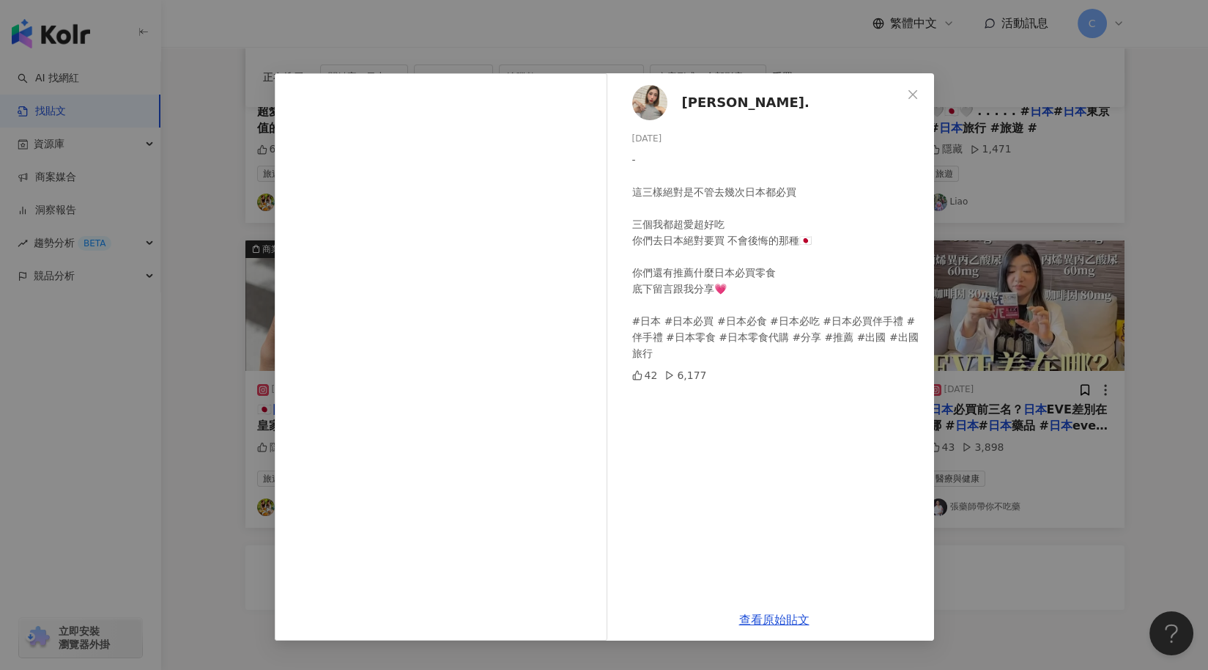
click at [1074, 235] on div "陳曦. 2025/4/22 - 這三樣絕對是不管去幾次日本都必買 三個我都超愛超好吃 你們去日本絕對要買 不會後悔的那種🇯🇵 你們還有推薦什麼日本必買零食 底…" at bounding box center [604, 335] width 1208 height 670
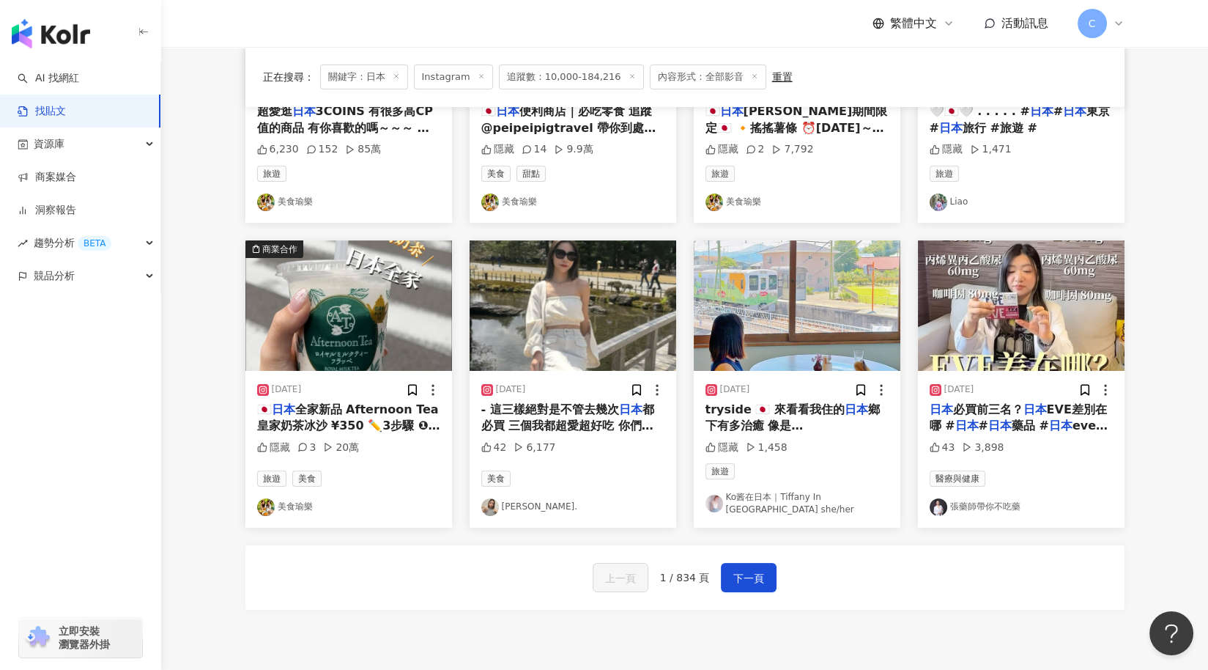
click at [356, 355] on img at bounding box center [348, 305] width 207 height 130
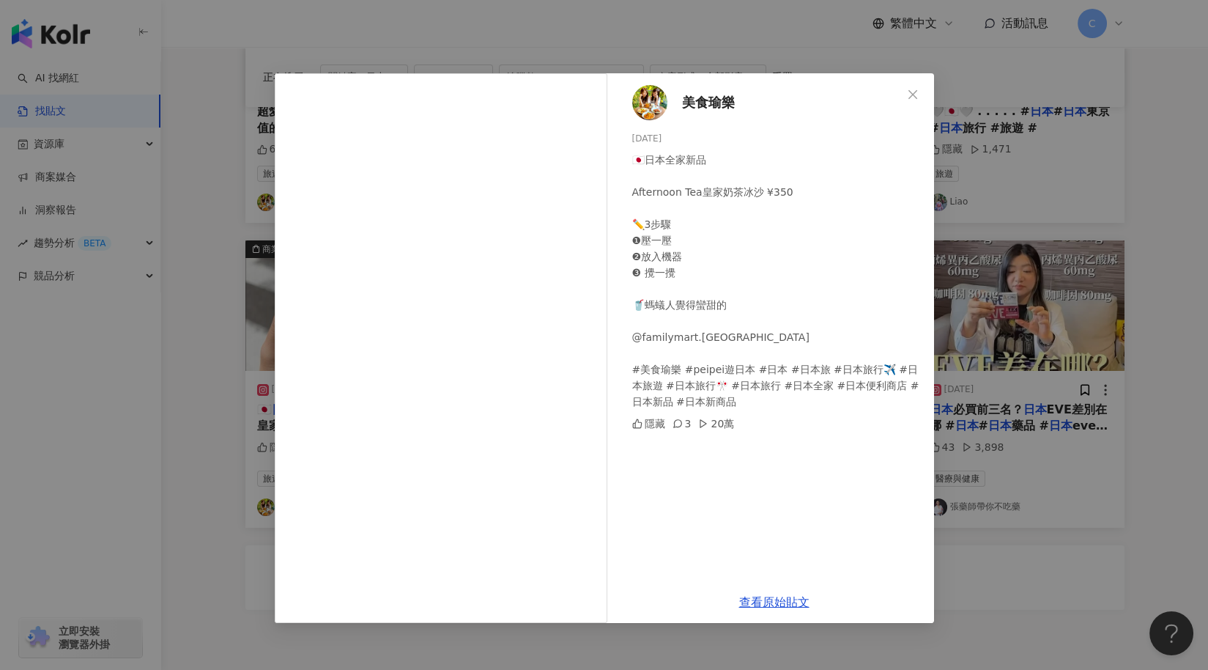
click at [700, 107] on span "美食瑜樂" at bounding box center [708, 102] width 53 height 21
click at [1038, 157] on div "美食瑜樂 2025/4/22 🇯🇵日本全家新品 Afternoon Tea皇家奶茶冰沙 ¥350 ✏️3步驟 ❶壓一壓 ❷放入機器 ❸ 攪一攪 🥤螞蟻人覺得蠻…" at bounding box center [604, 335] width 1208 height 670
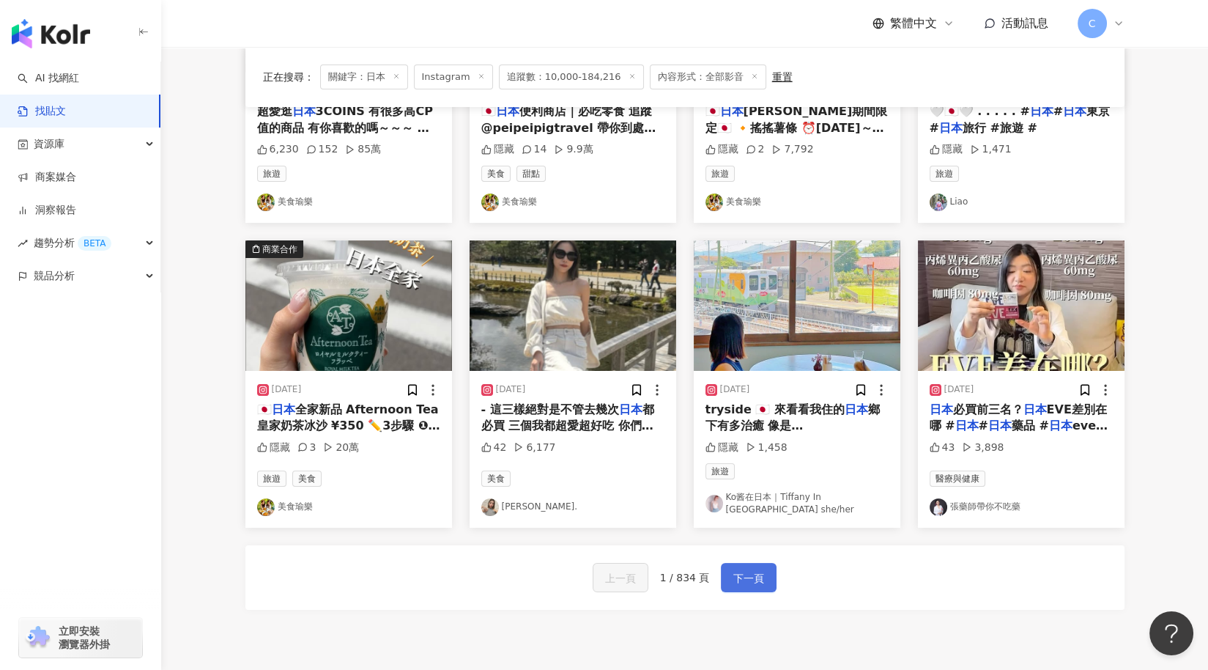
click at [734, 571] on span "下一頁" at bounding box center [748, 578] width 31 height 18
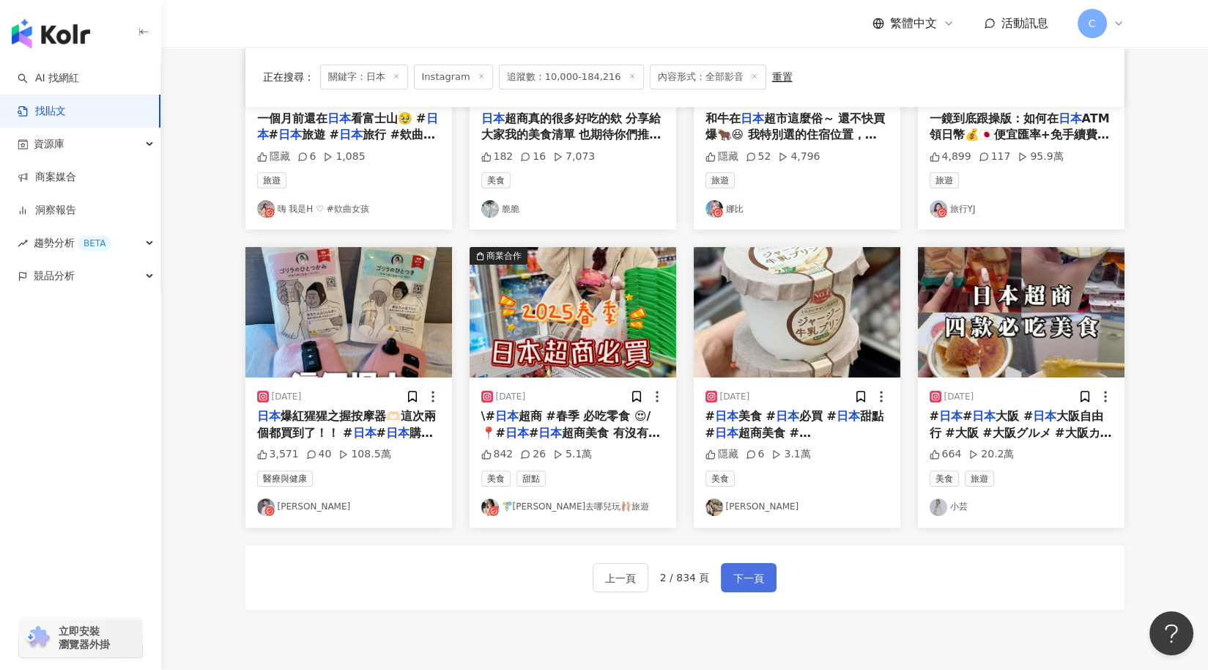
click at [733, 569] on span "下一頁" at bounding box center [748, 578] width 31 height 18
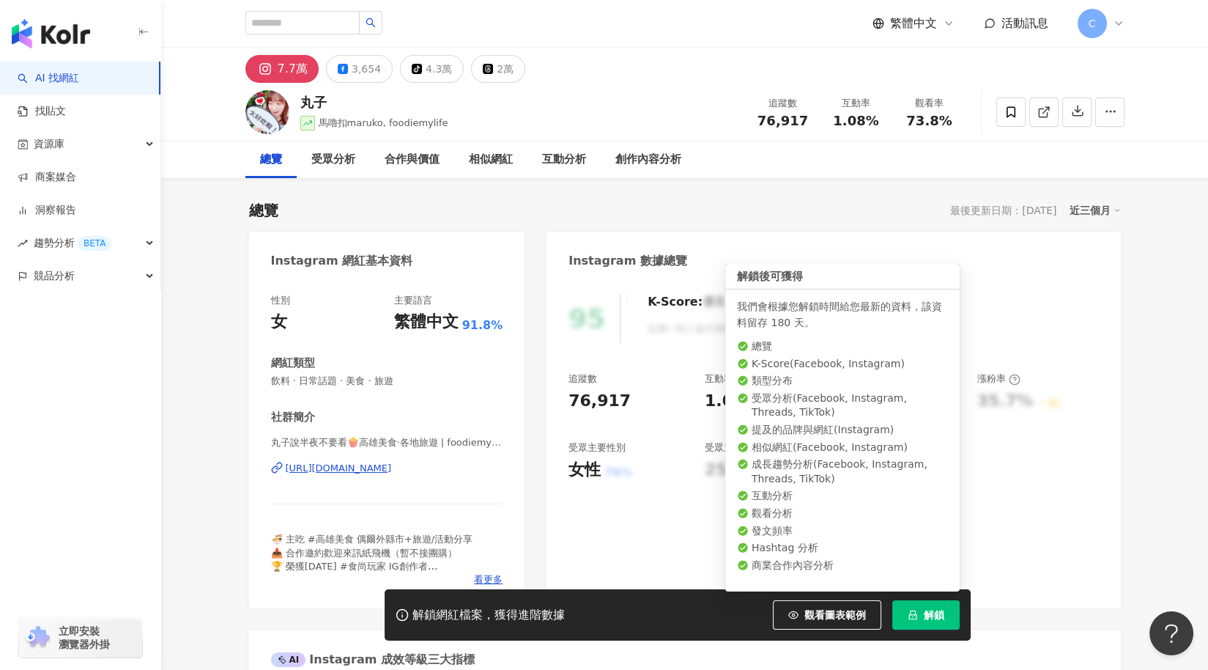
click at [908, 627] on button "解鎖" at bounding box center [925, 614] width 67 height 29
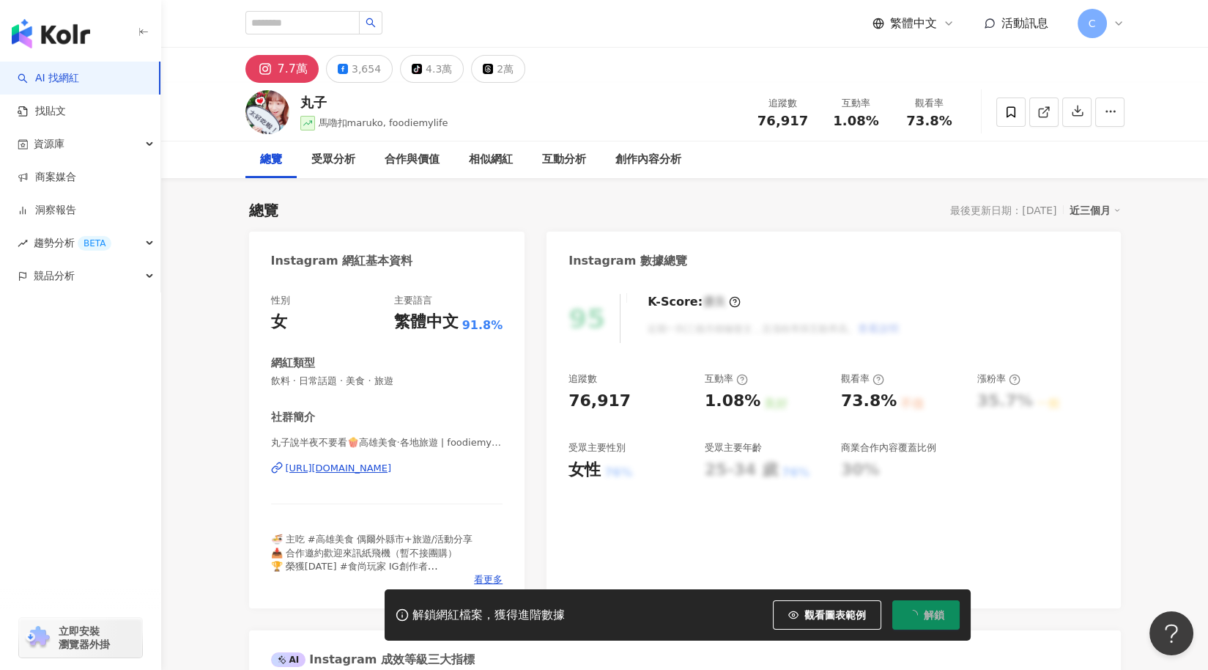
click at [392, 469] on div "https://www.instagram.com/foodiemylife/" at bounding box center [339, 468] width 106 height 13
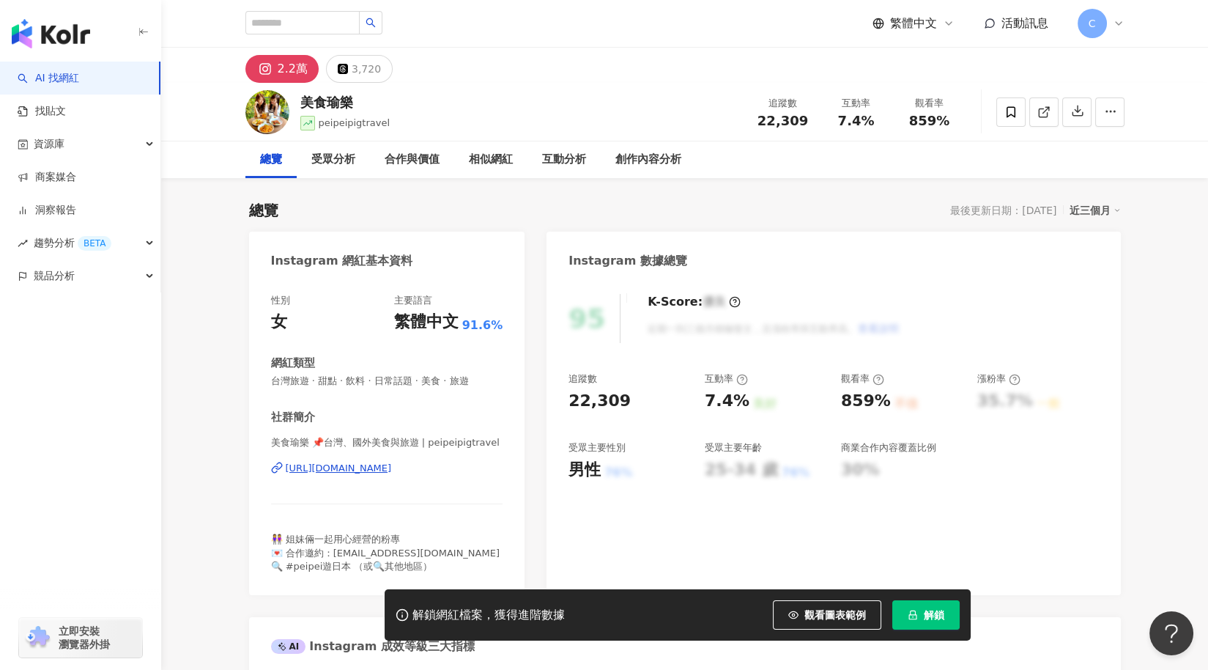
click at [392, 470] on div "[URL][DOMAIN_NAME]" at bounding box center [339, 468] width 106 height 13
